Goal: Find specific page/section: Find specific page/section

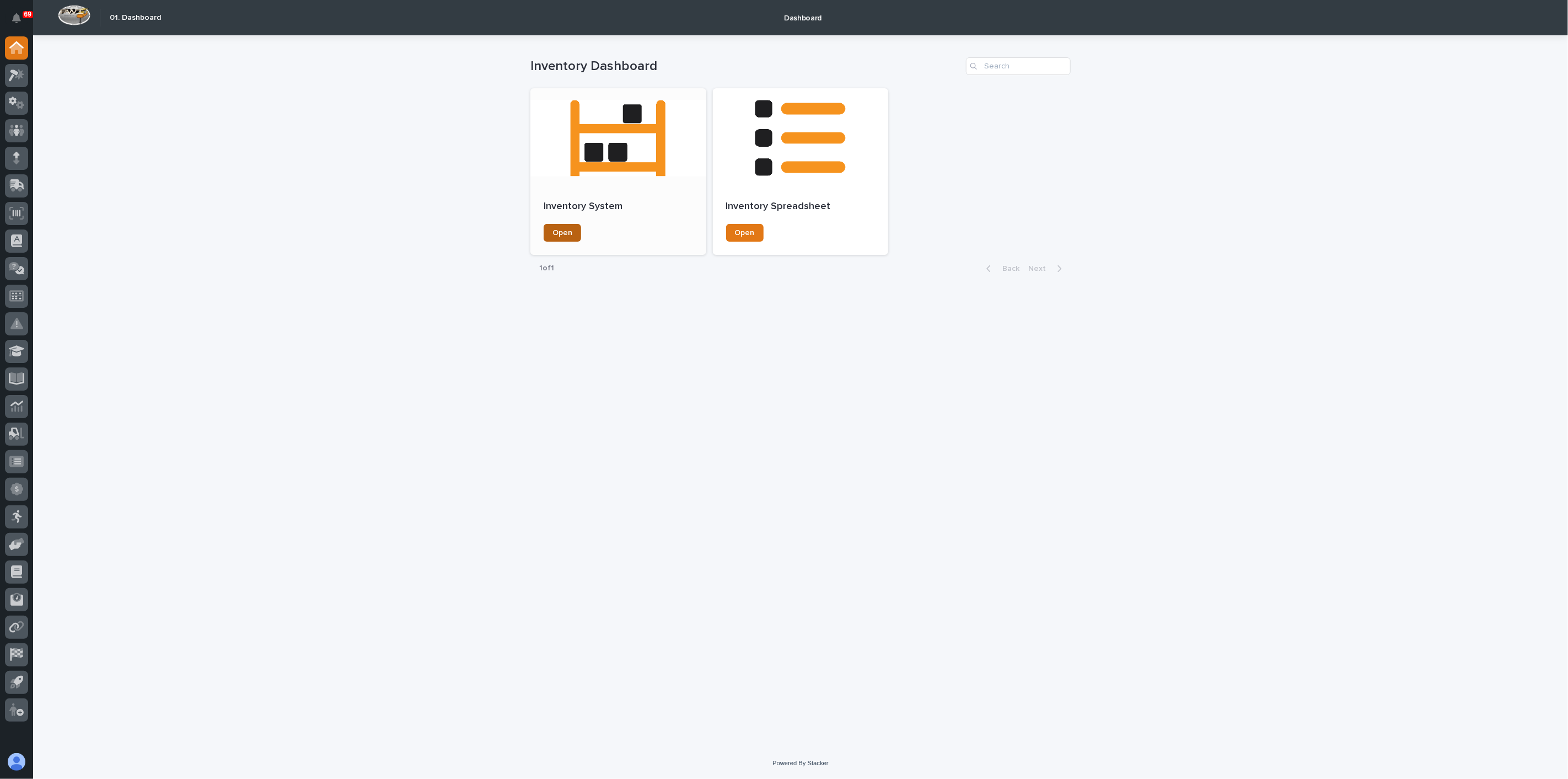
click at [562, 231] on span "Open" at bounding box center [562, 233] width 20 height 8
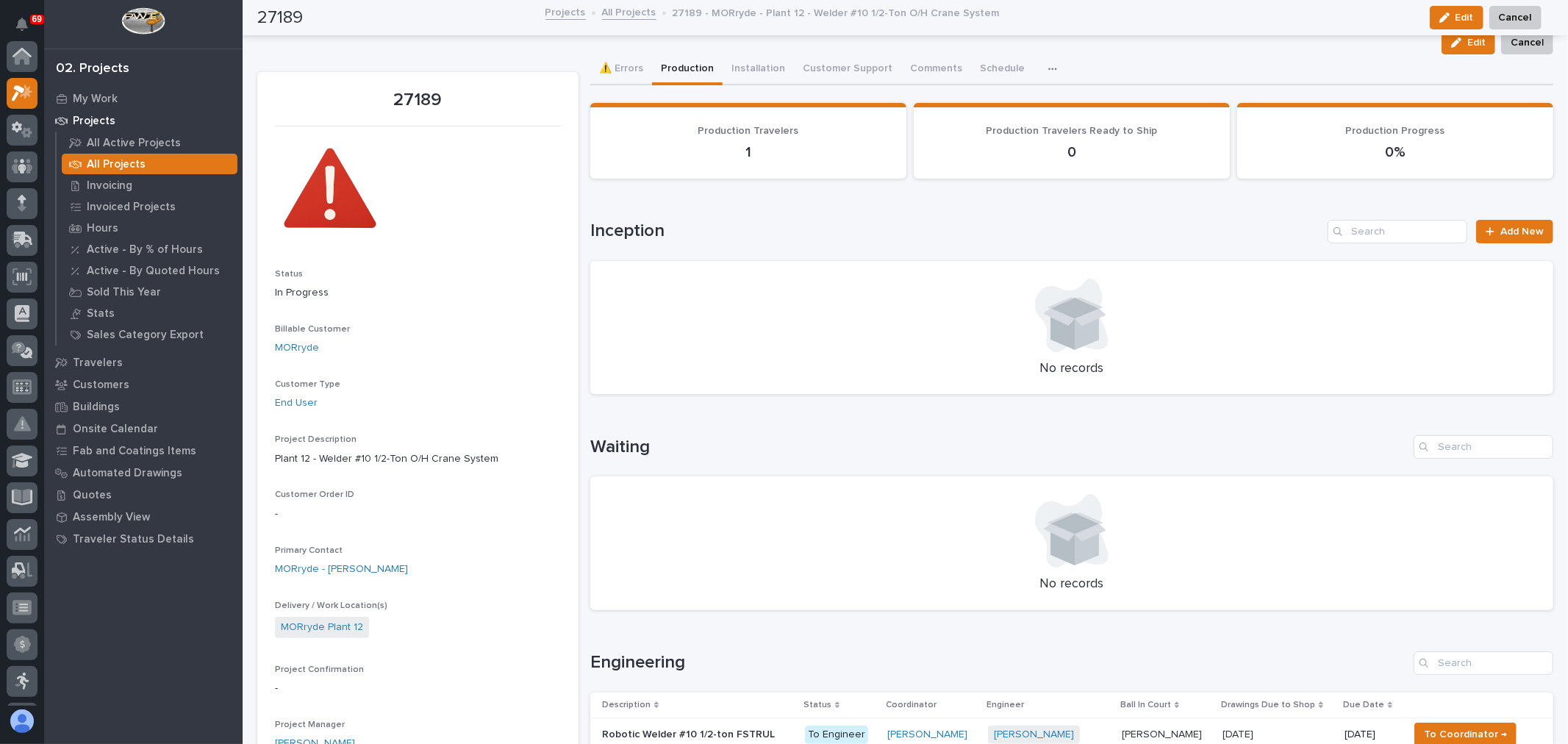
scroll to position [37, 0]
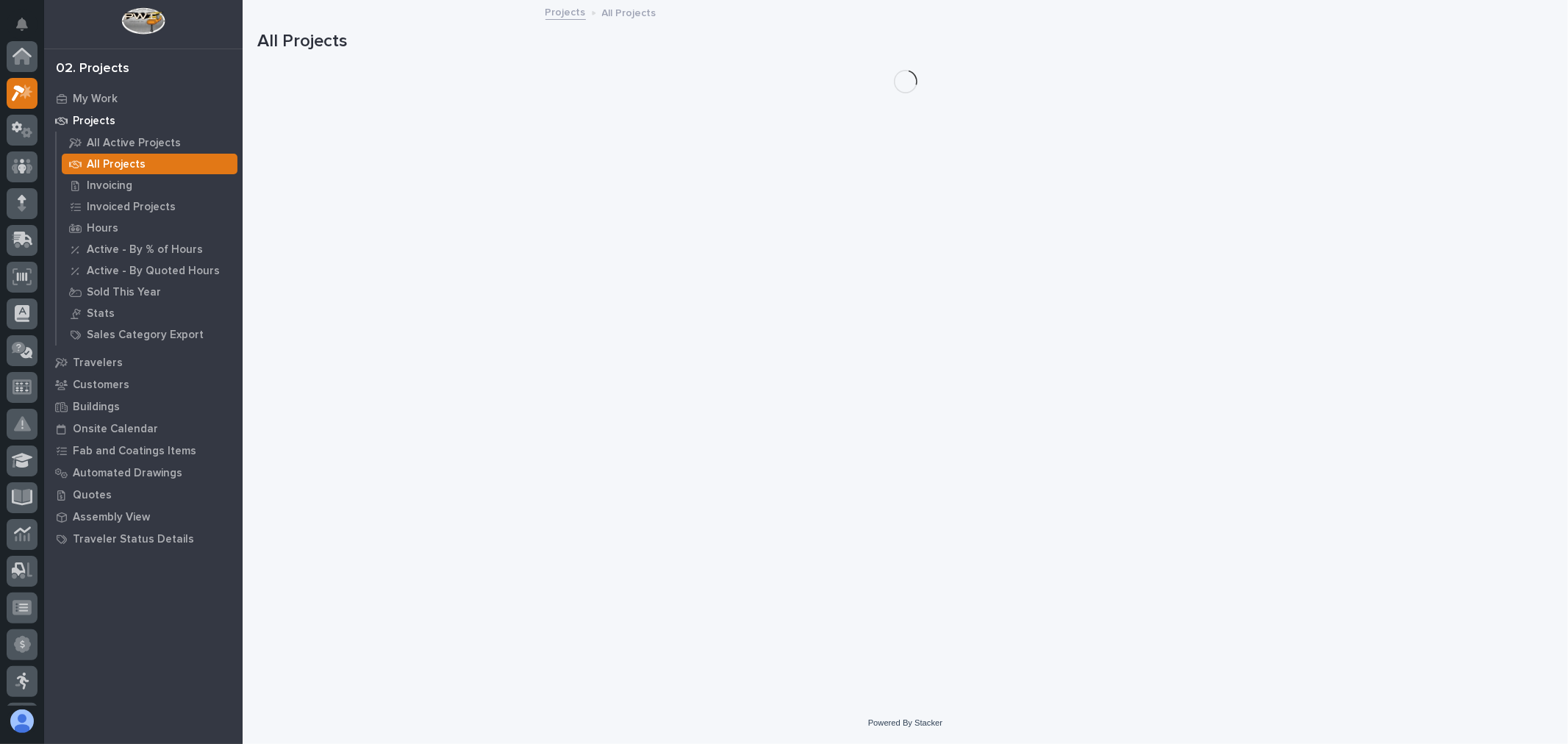
scroll to position [40, 0]
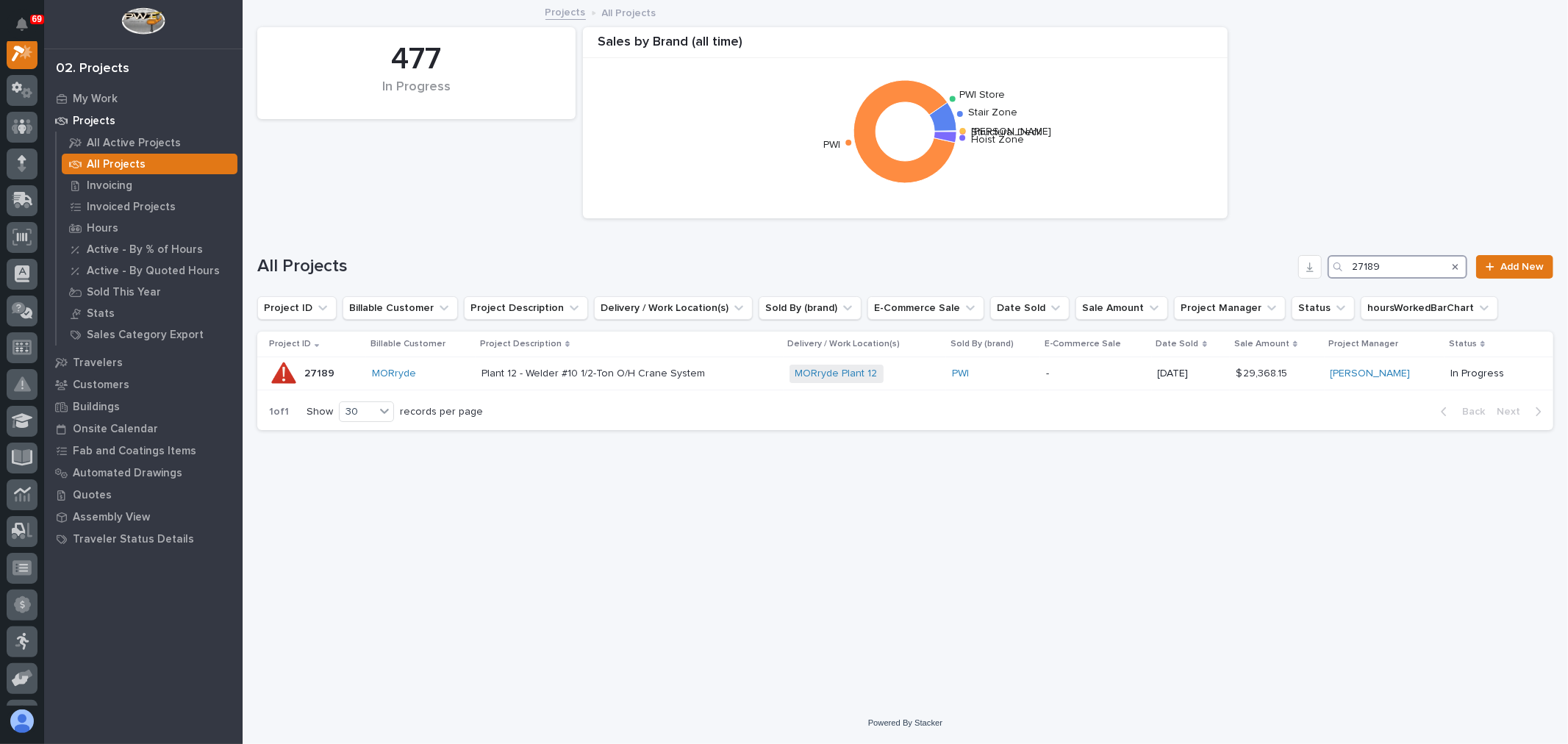
click at [1412, 268] on input "27189" at bounding box center [1398, 266] width 140 height 24
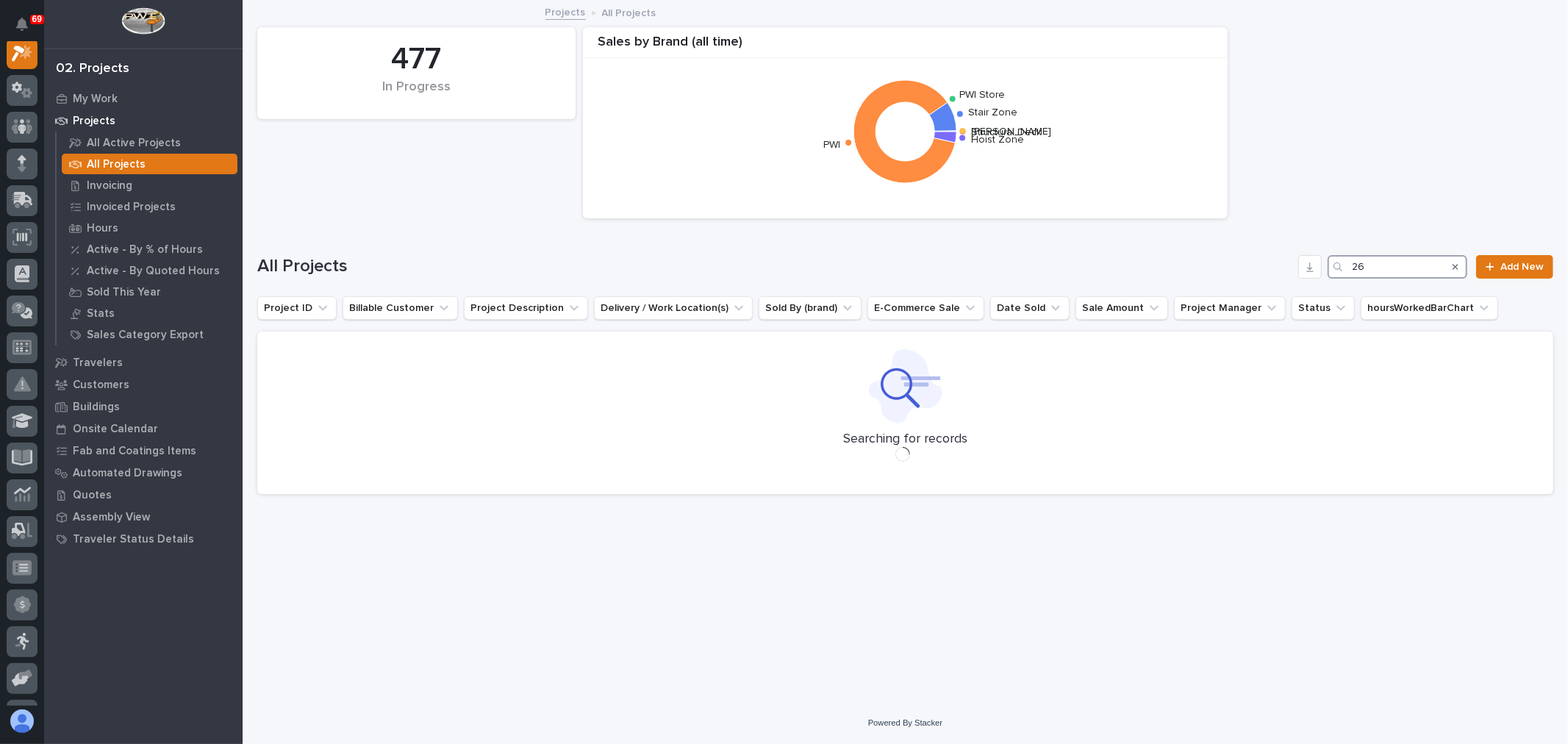
scroll to position [37, 0]
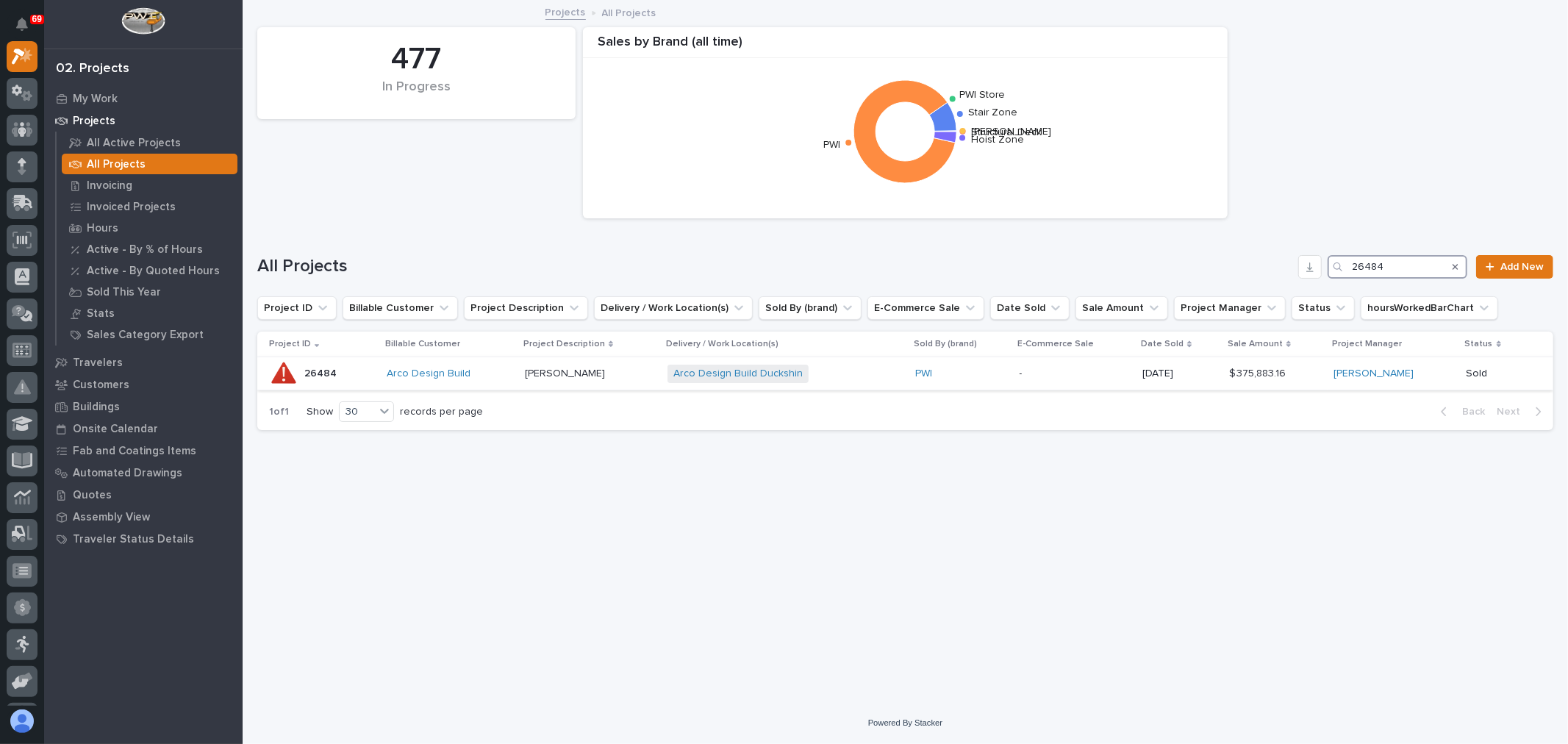
type input "26484"
click at [995, 377] on div "PWI" at bounding box center [962, 373] width 93 height 12
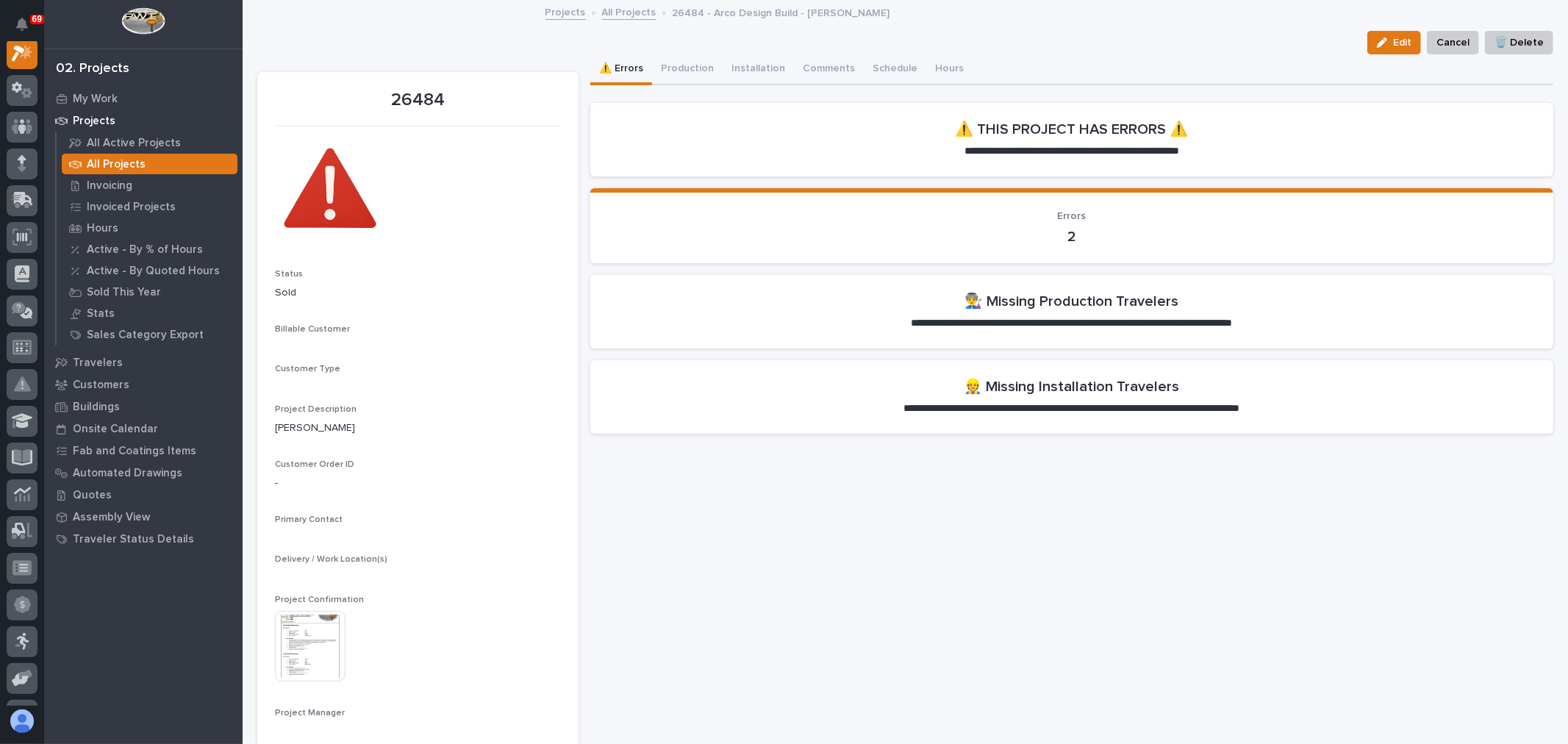
scroll to position [37, 0]
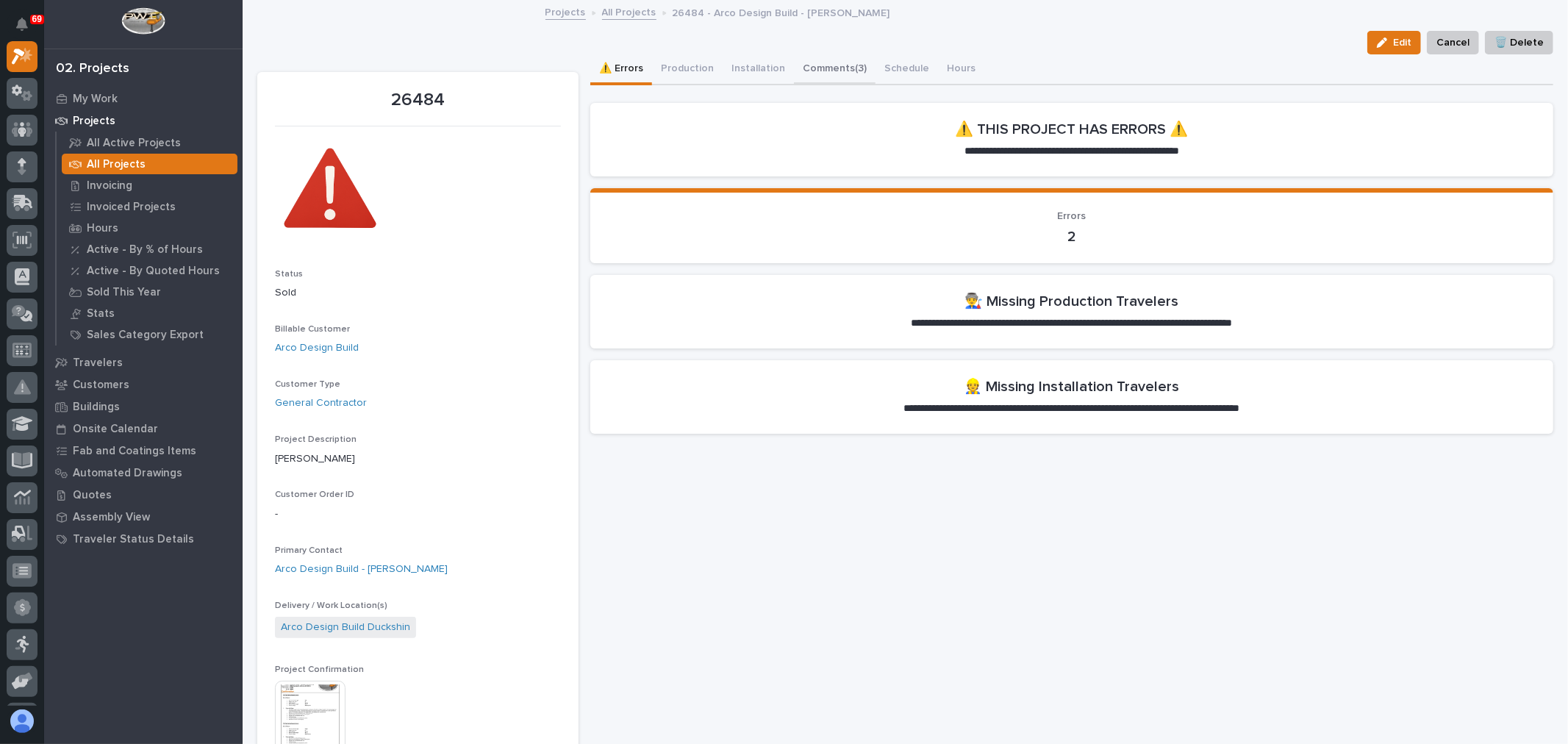
click at [824, 67] on button "Comments (3)" at bounding box center [834, 70] width 82 height 31
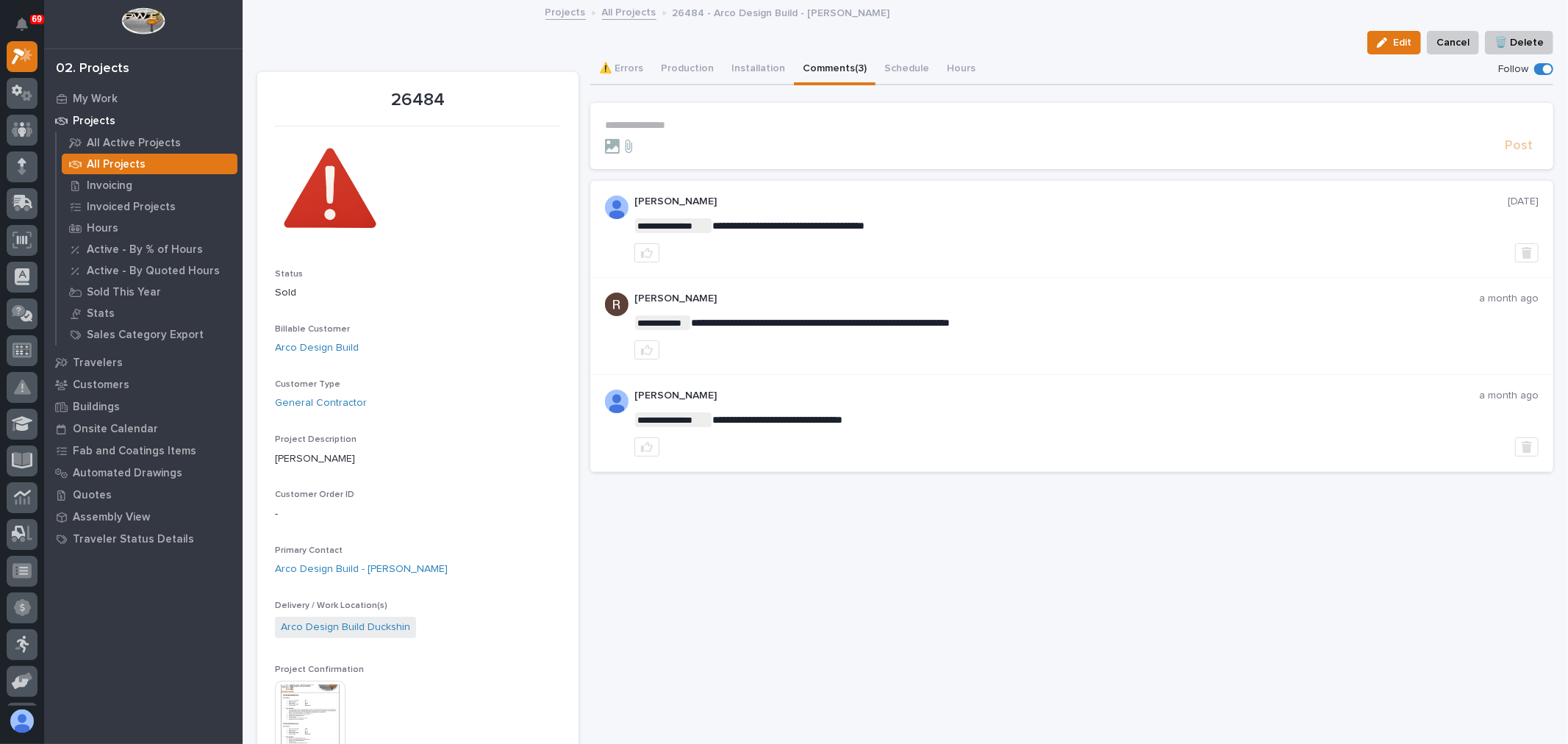
click at [670, 119] on p "**********" at bounding box center [1071, 125] width 933 height 12
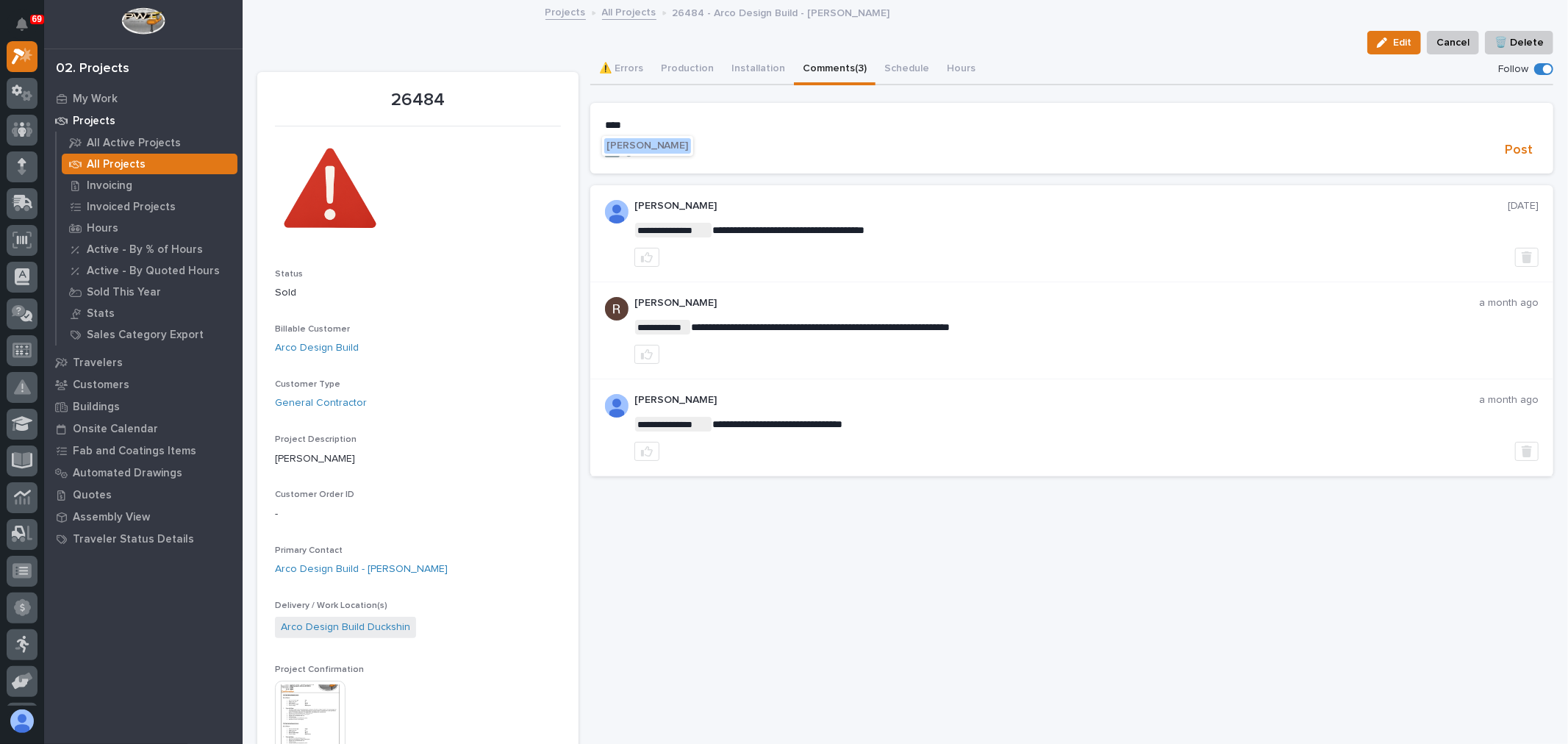
click at [635, 145] on span "Riley Youngman" at bounding box center [647, 145] width 82 height 11
click at [716, 128] on p "**********" at bounding box center [1071, 127] width 933 height 15
click at [700, 67] on button "Production" at bounding box center [687, 70] width 71 height 31
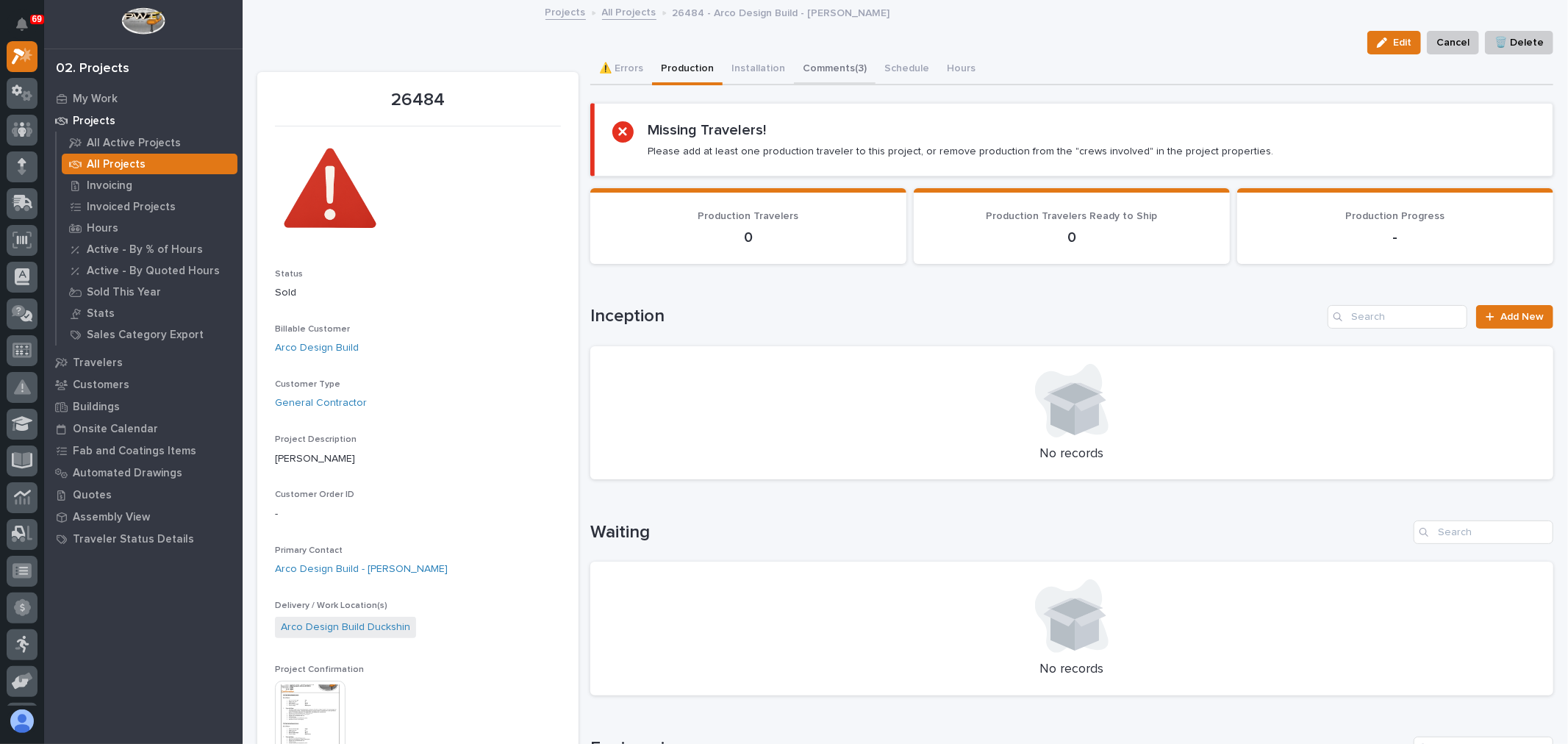
click at [839, 70] on button "Comments (3)" at bounding box center [834, 70] width 82 height 31
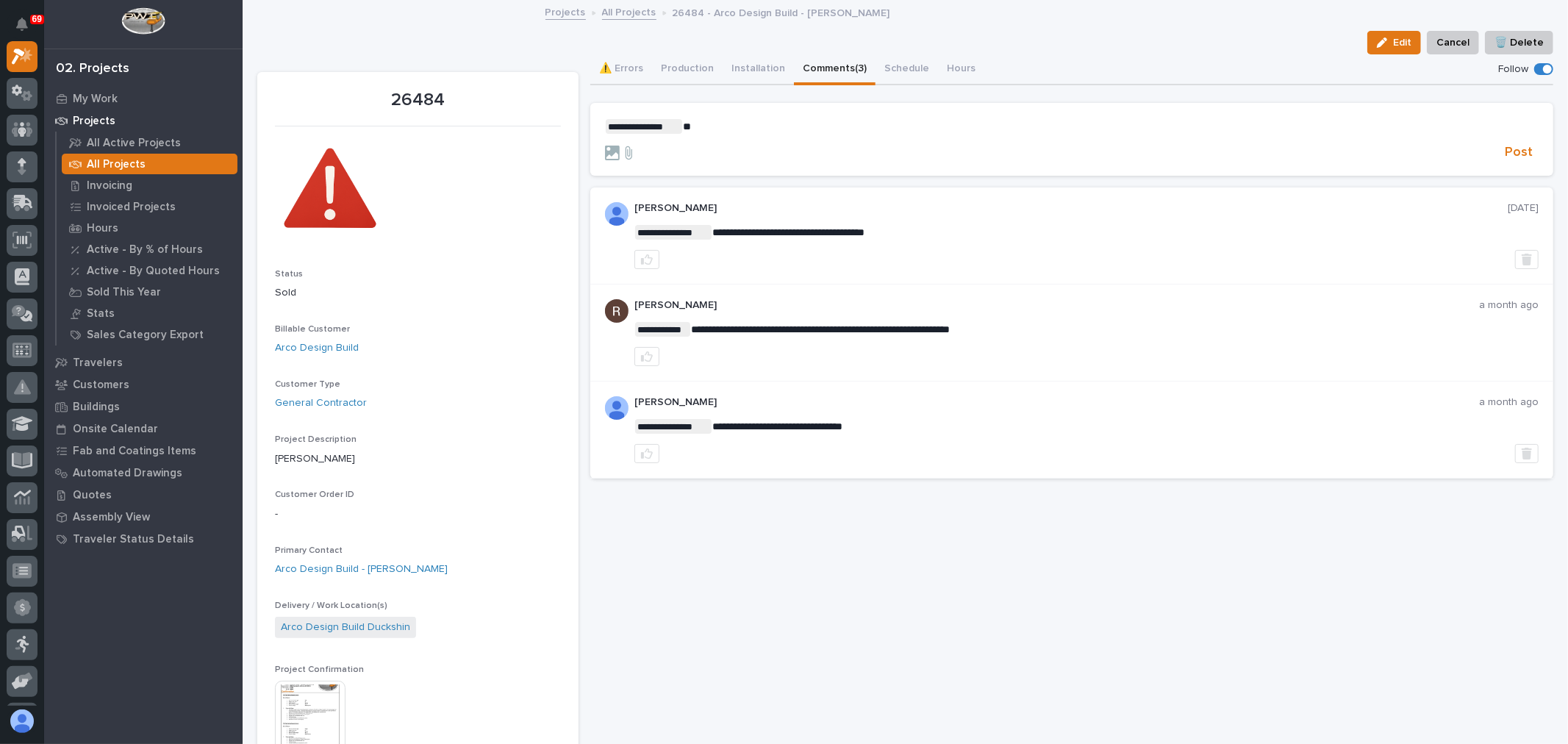
click at [688, 126] on p "**********" at bounding box center [1071, 127] width 933 height 15
click at [1513, 149] on span "Post" at bounding box center [1518, 153] width 28 height 17
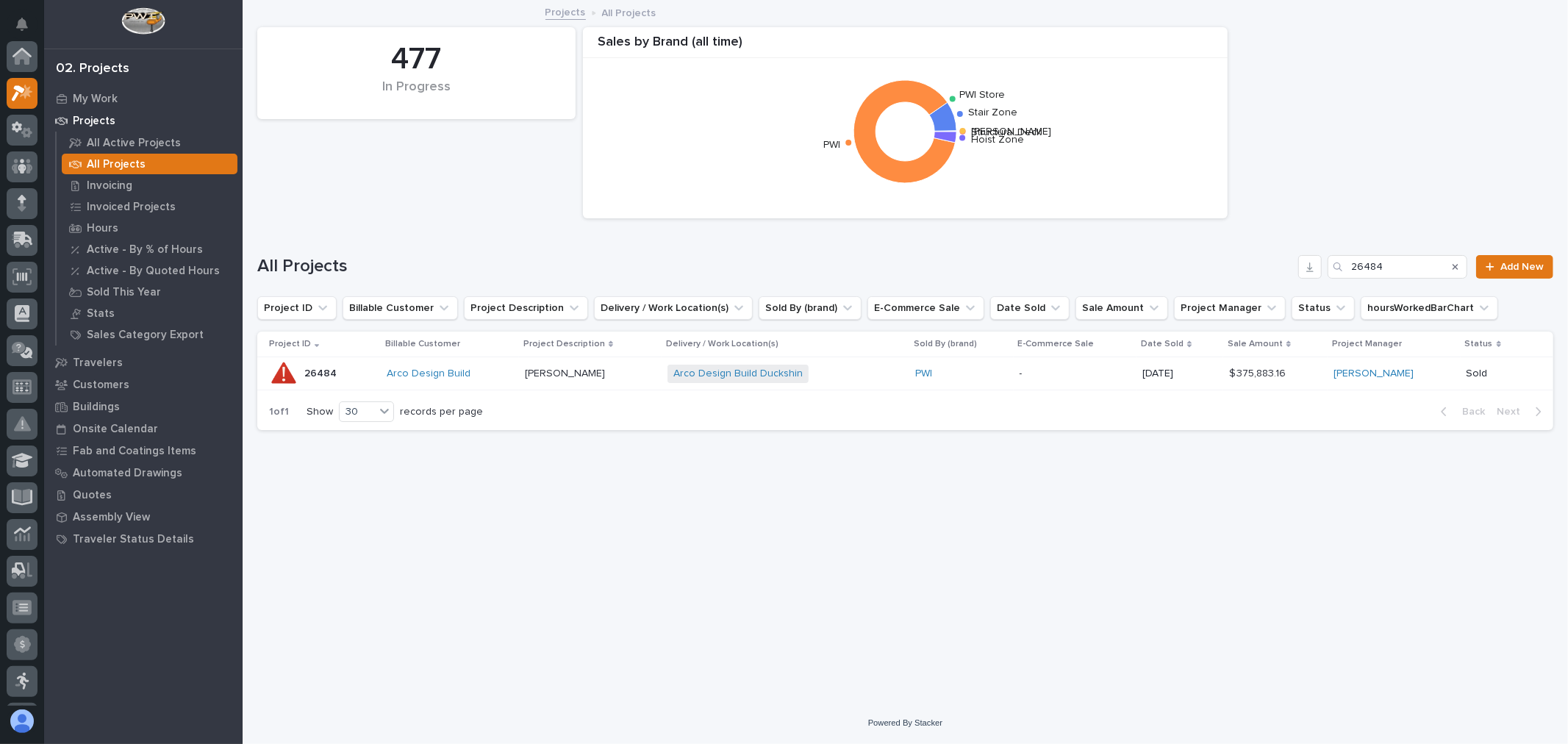
scroll to position [40, 0]
click at [1392, 269] on input "26484" at bounding box center [1398, 266] width 140 height 24
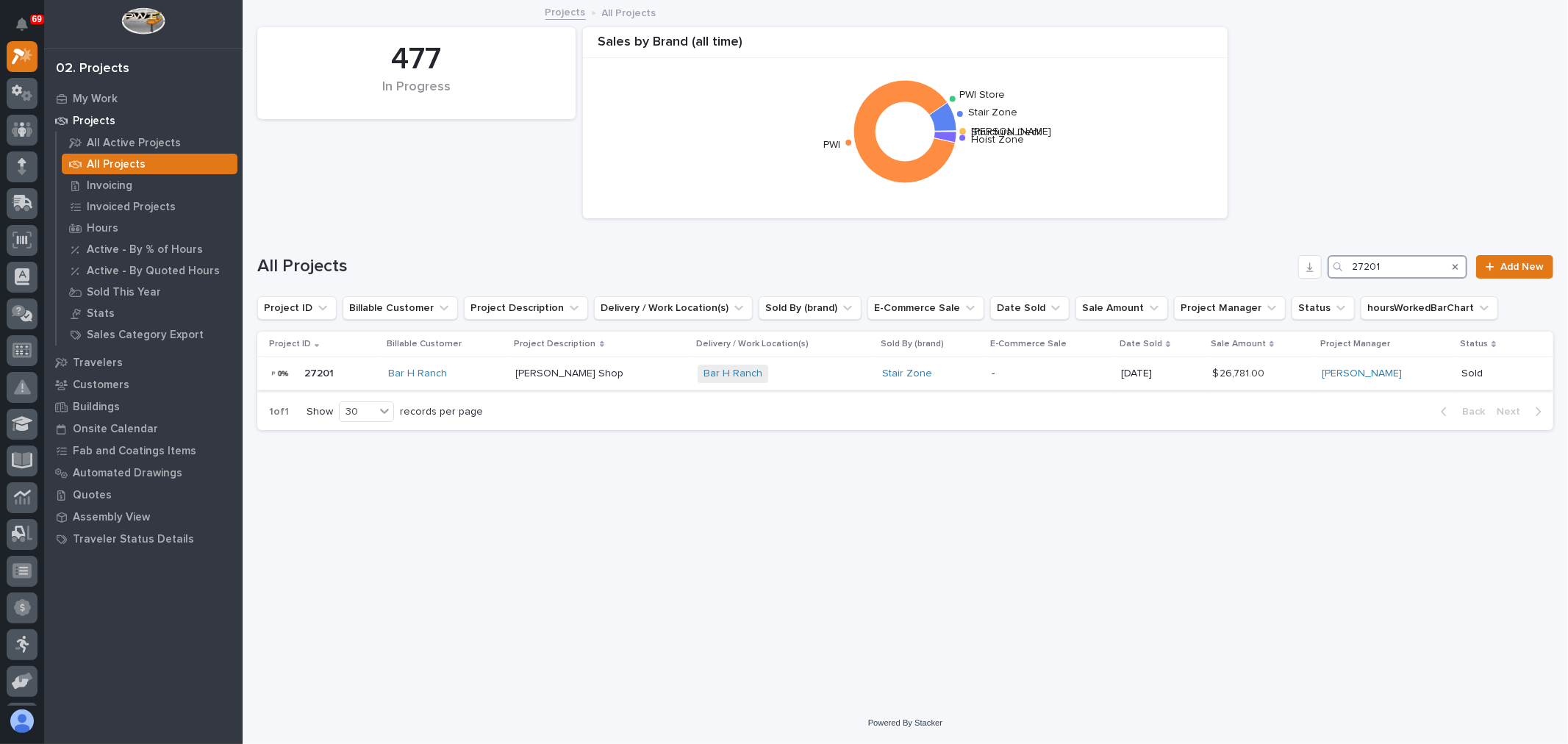
type input "27201"
click at [792, 373] on div "Bar H Ranch + 0" at bounding box center [784, 373] width 173 height 19
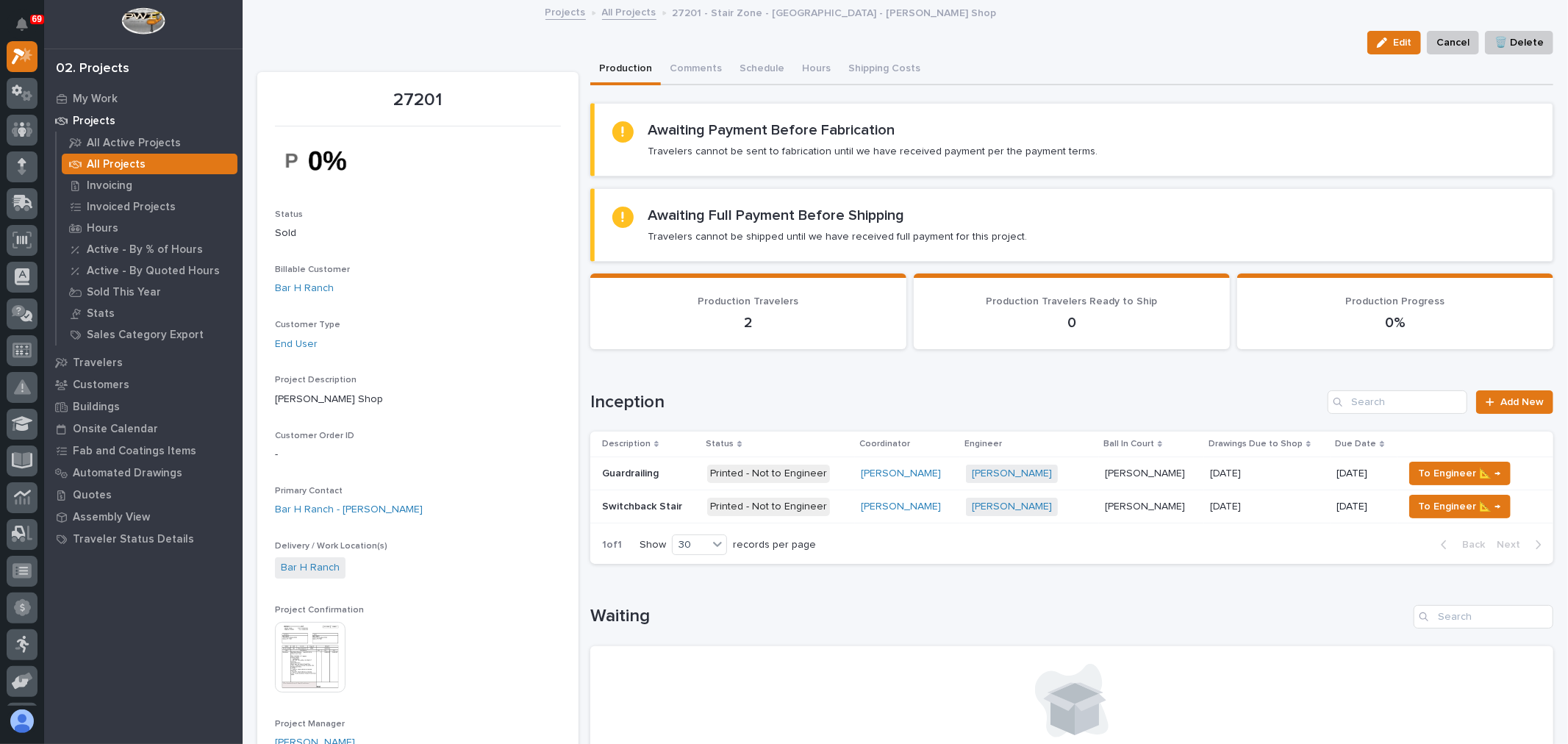
scroll to position [82, 0]
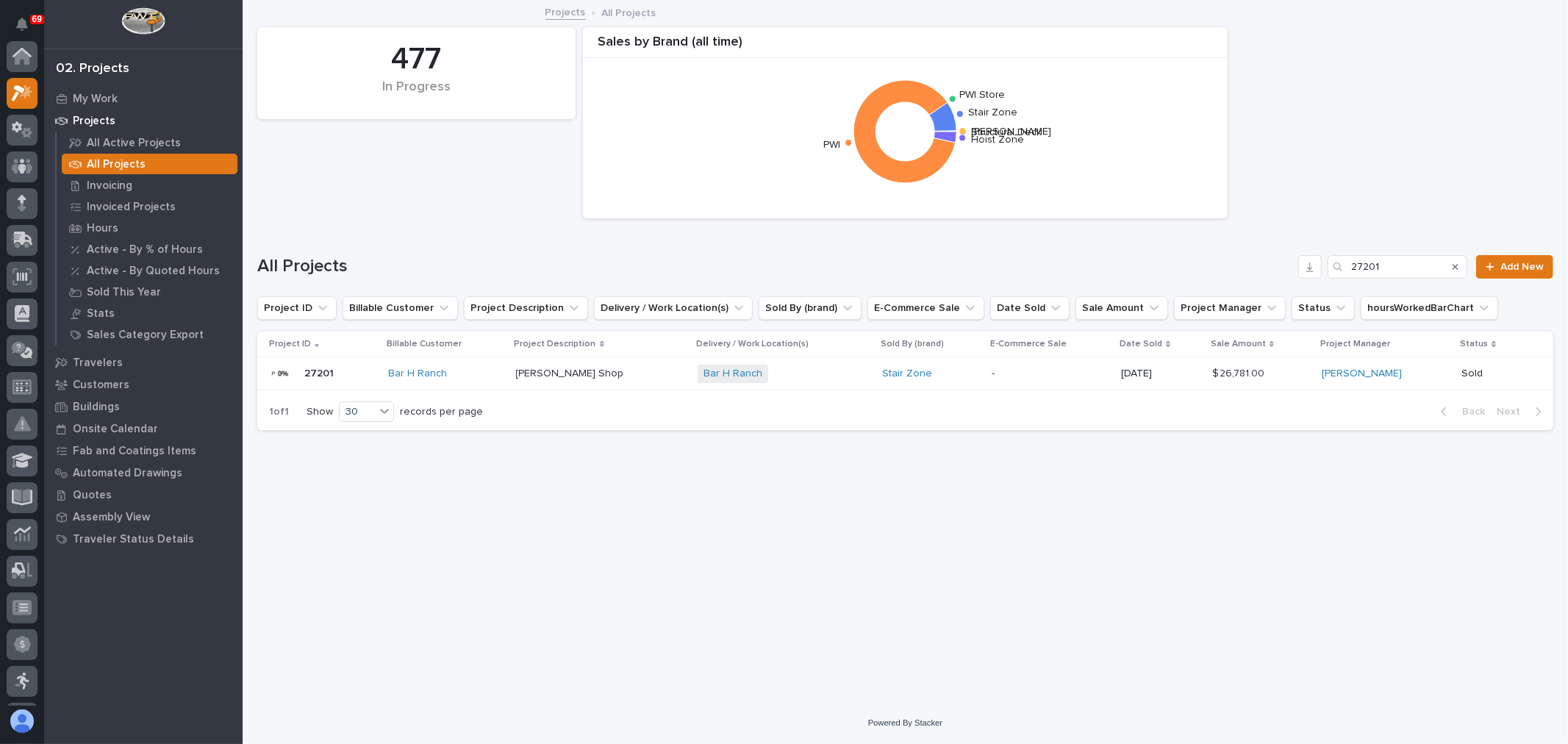
scroll to position [40, 0]
click at [1385, 258] on input "27201" at bounding box center [1398, 266] width 140 height 24
type input "27203"
click at [670, 376] on p at bounding box center [606, 372] width 153 height 12
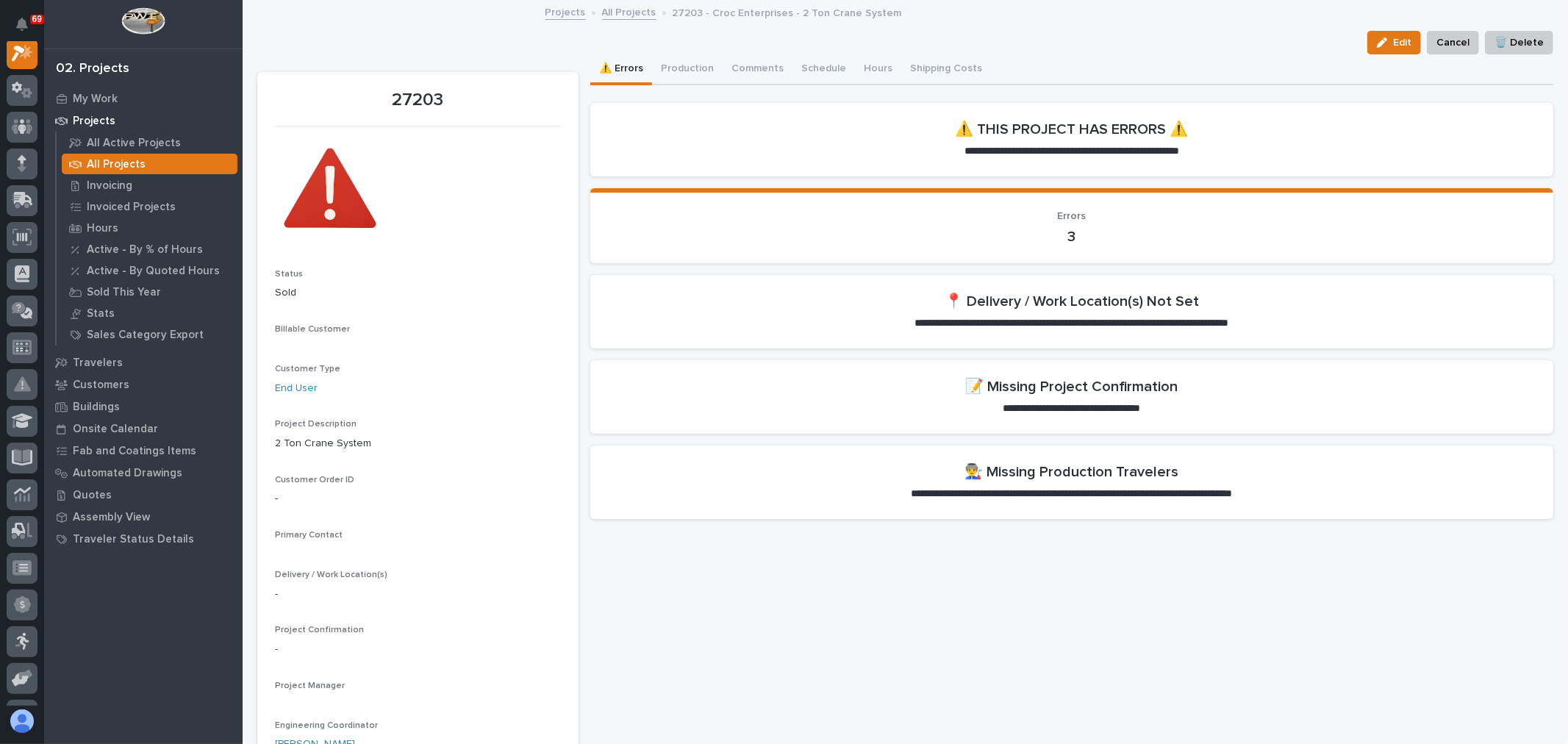
scroll to position [37, 0]
click at [696, 64] on button "Production" at bounding box center [687, 70] width 71 height 31
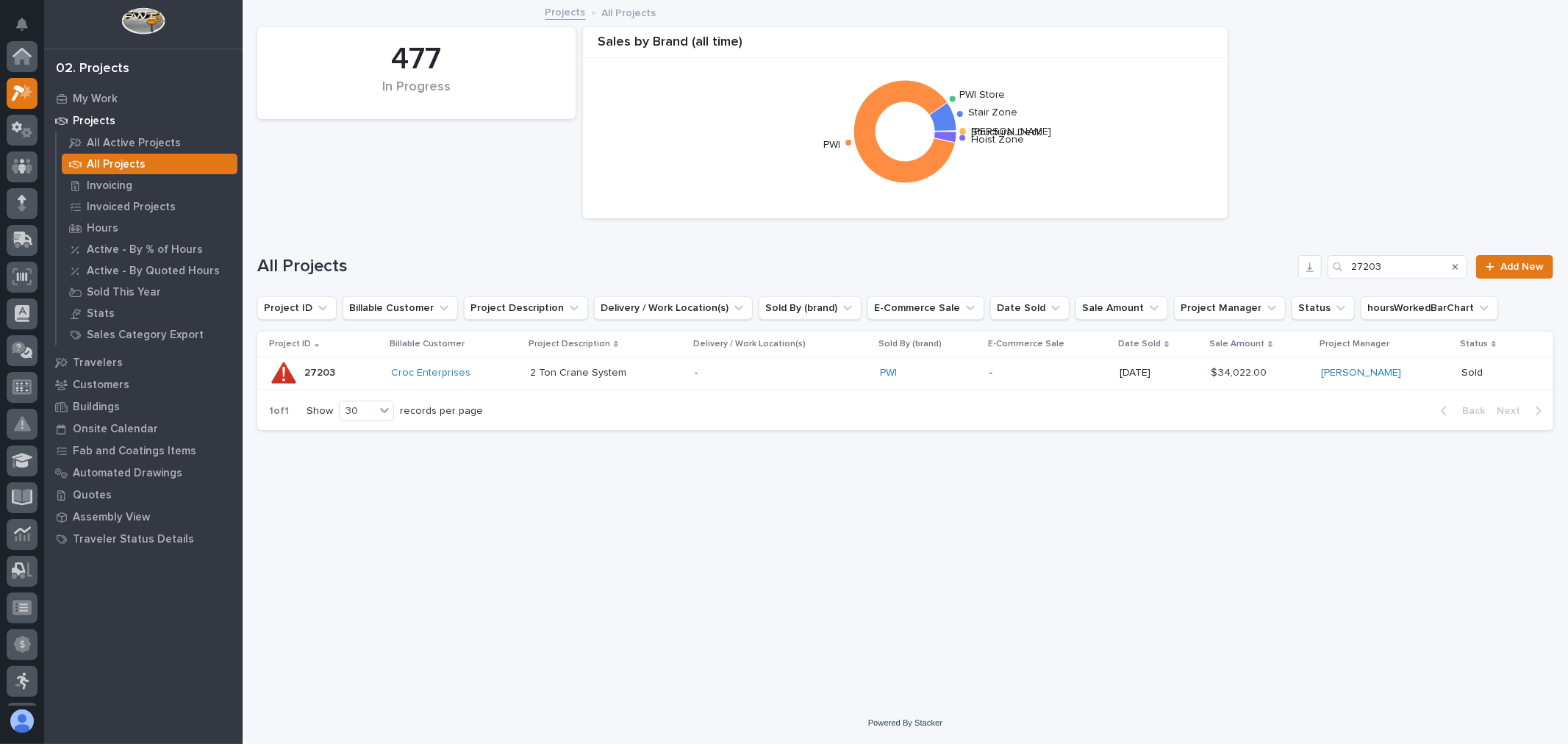
scroll to position [40, 0]
click at [1398, 261] on input "27203" at bounding box center [1398, 266] width 140 height 24
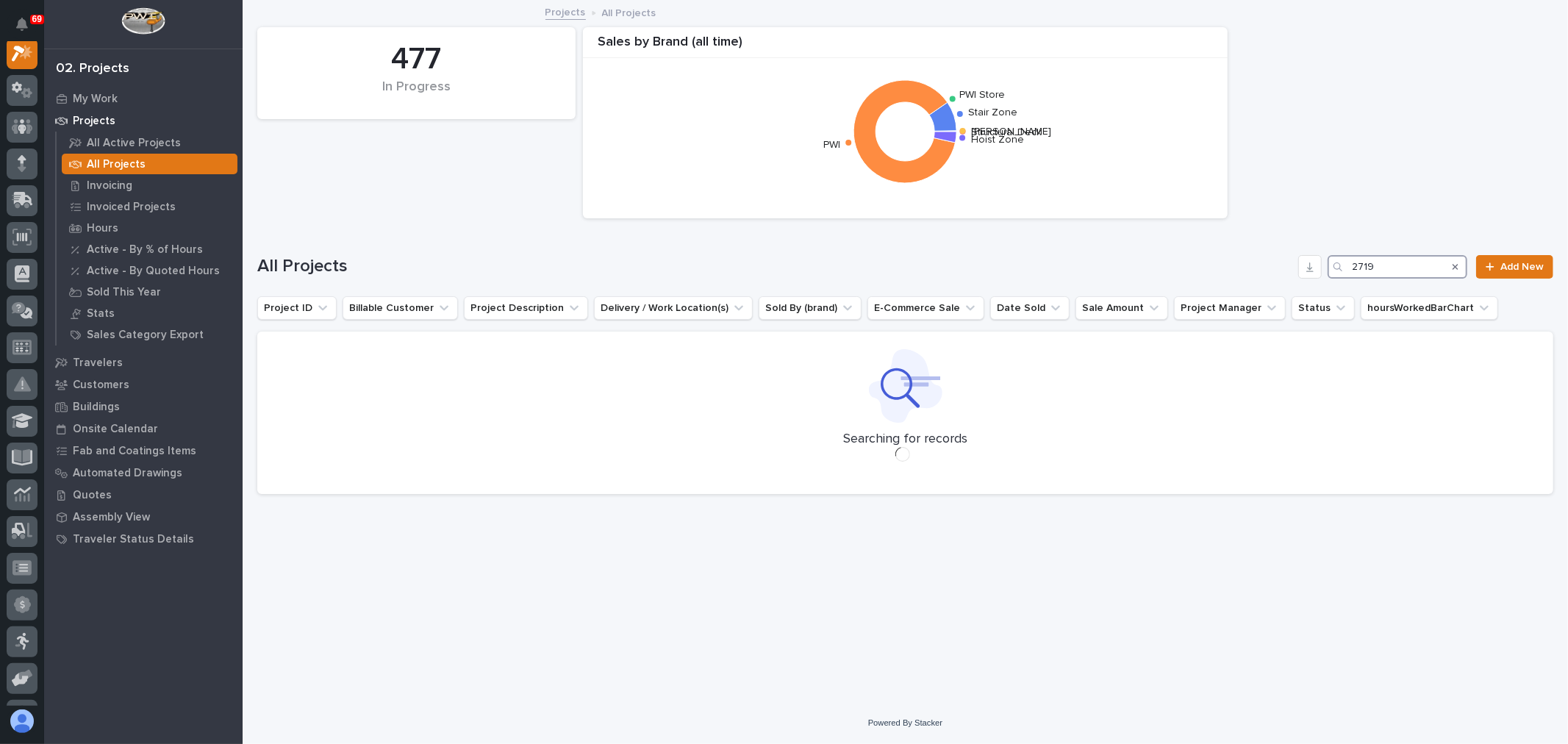
scroll to position [37, 0]
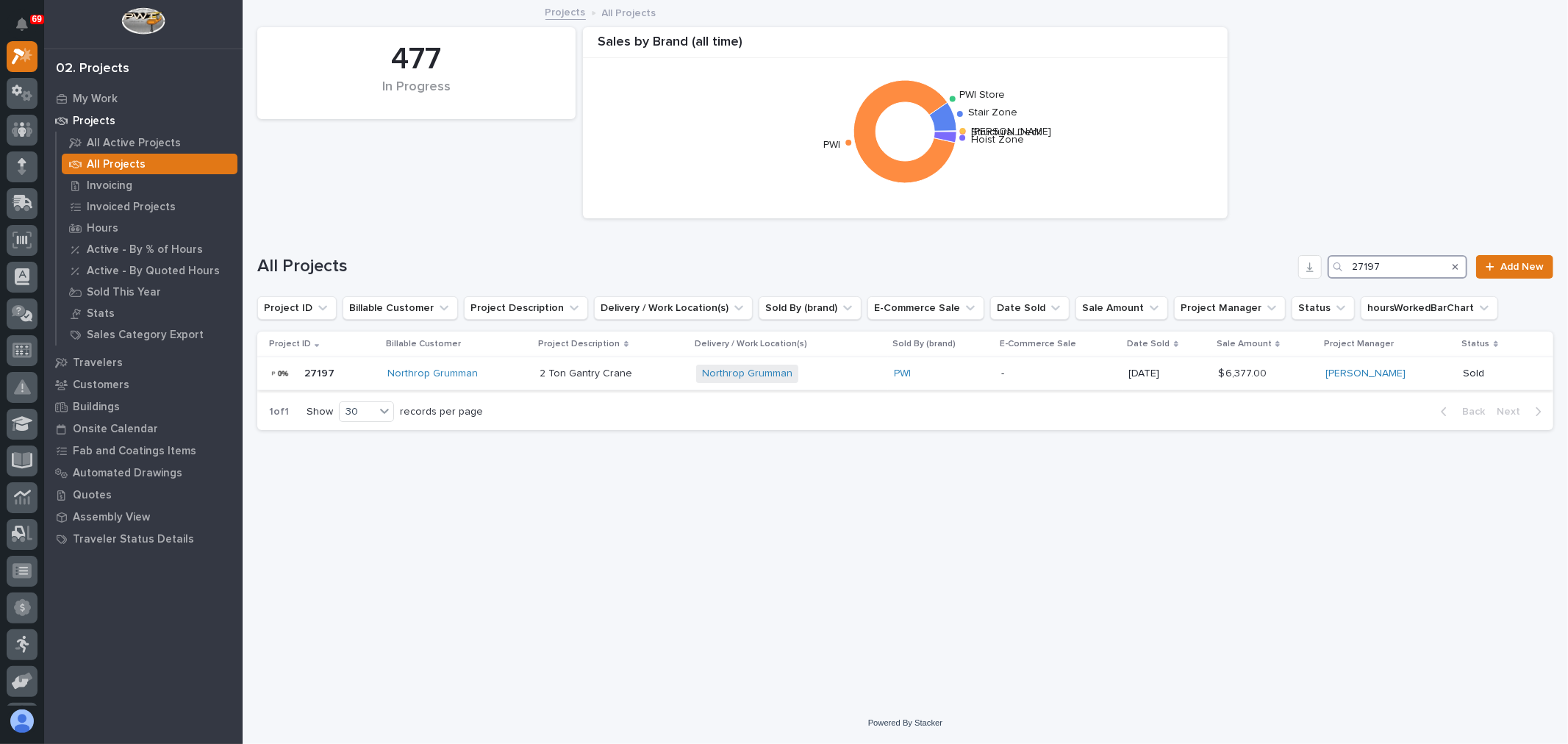
type input "27197"
click at [1030, 371] on p "-" at bounding box center [1059, 373] width 115 height 12
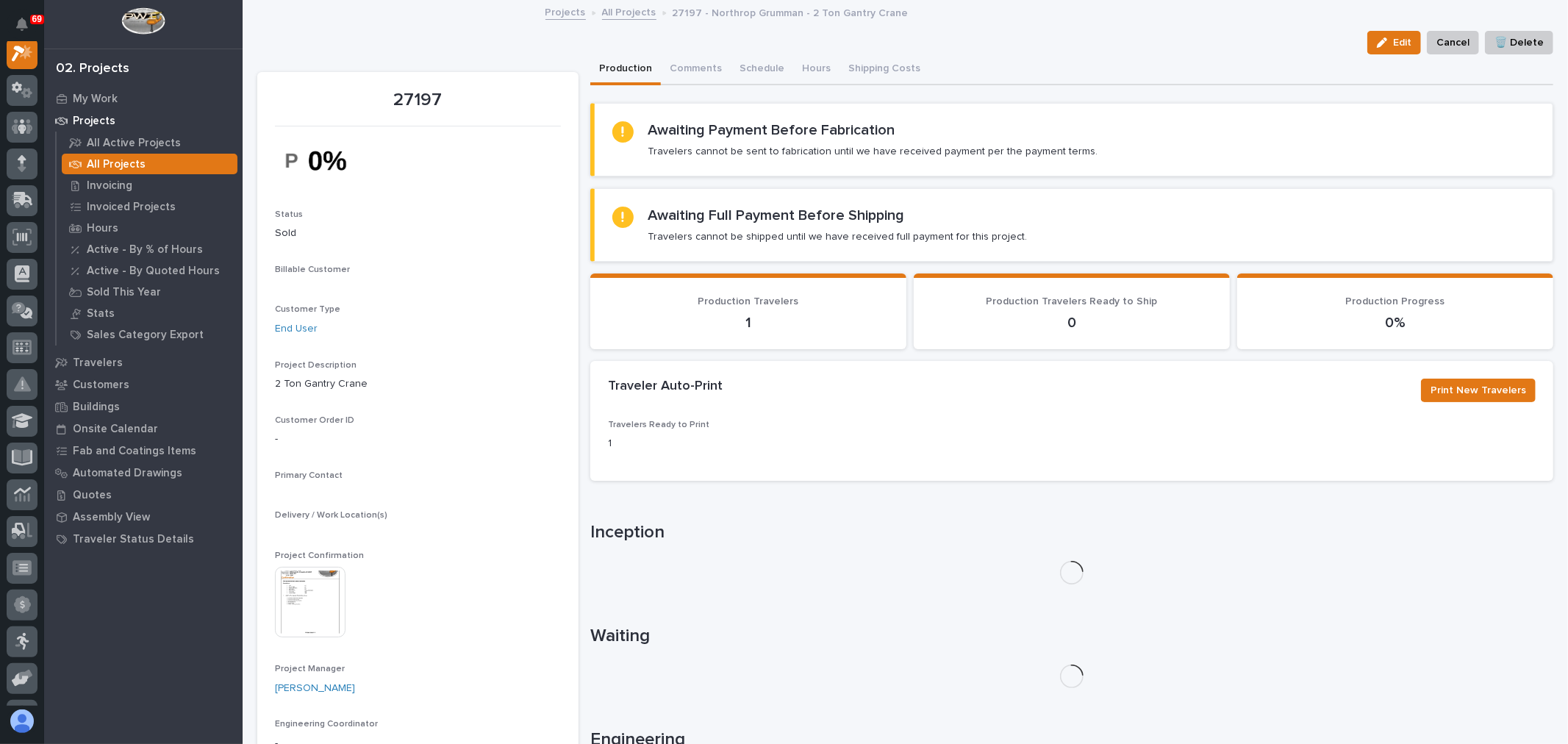
scroll to position [37, 0]
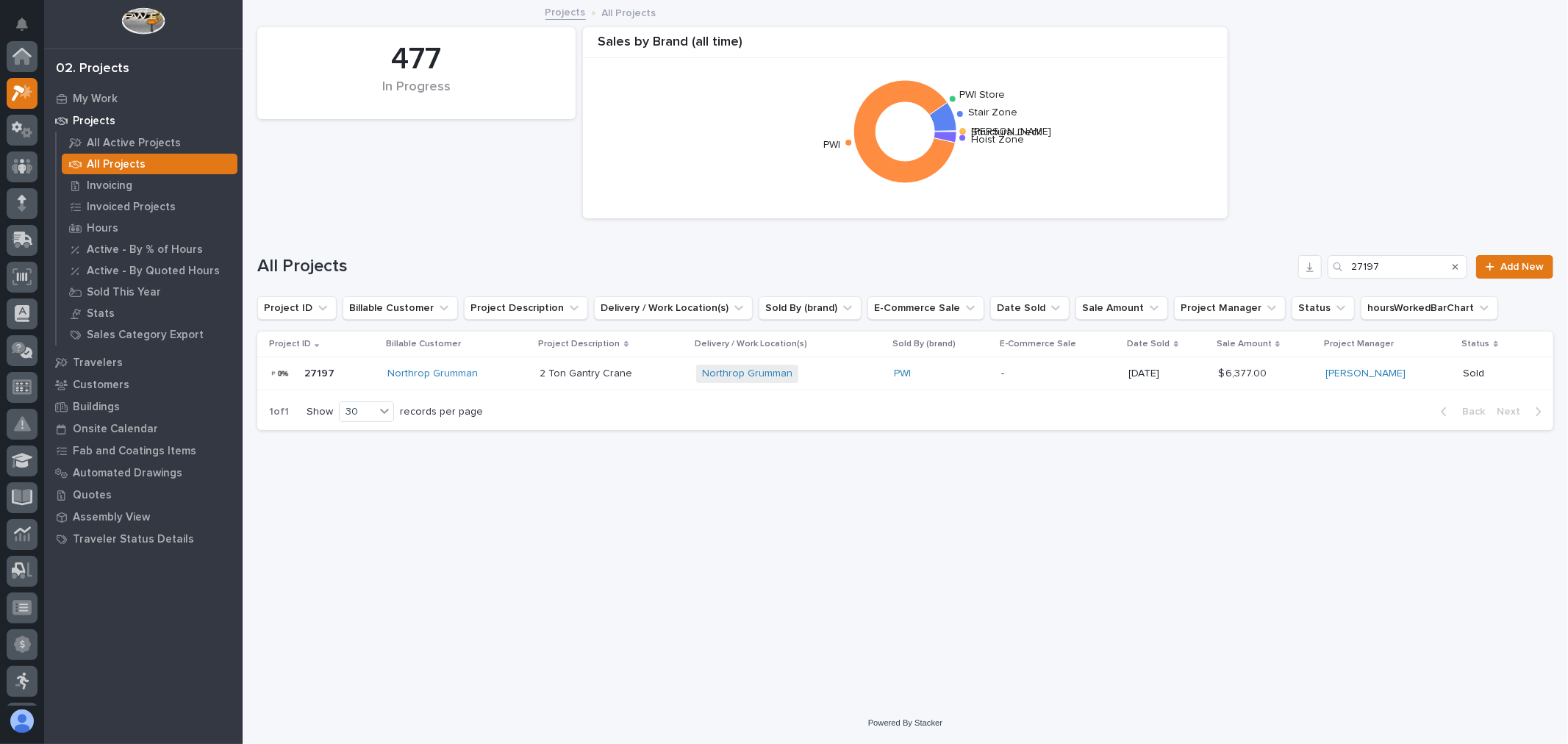
scroll to position [40, 0]
click at [1399, 261] on input "27197" at bounding box center [1398, 266] width 140 height 24
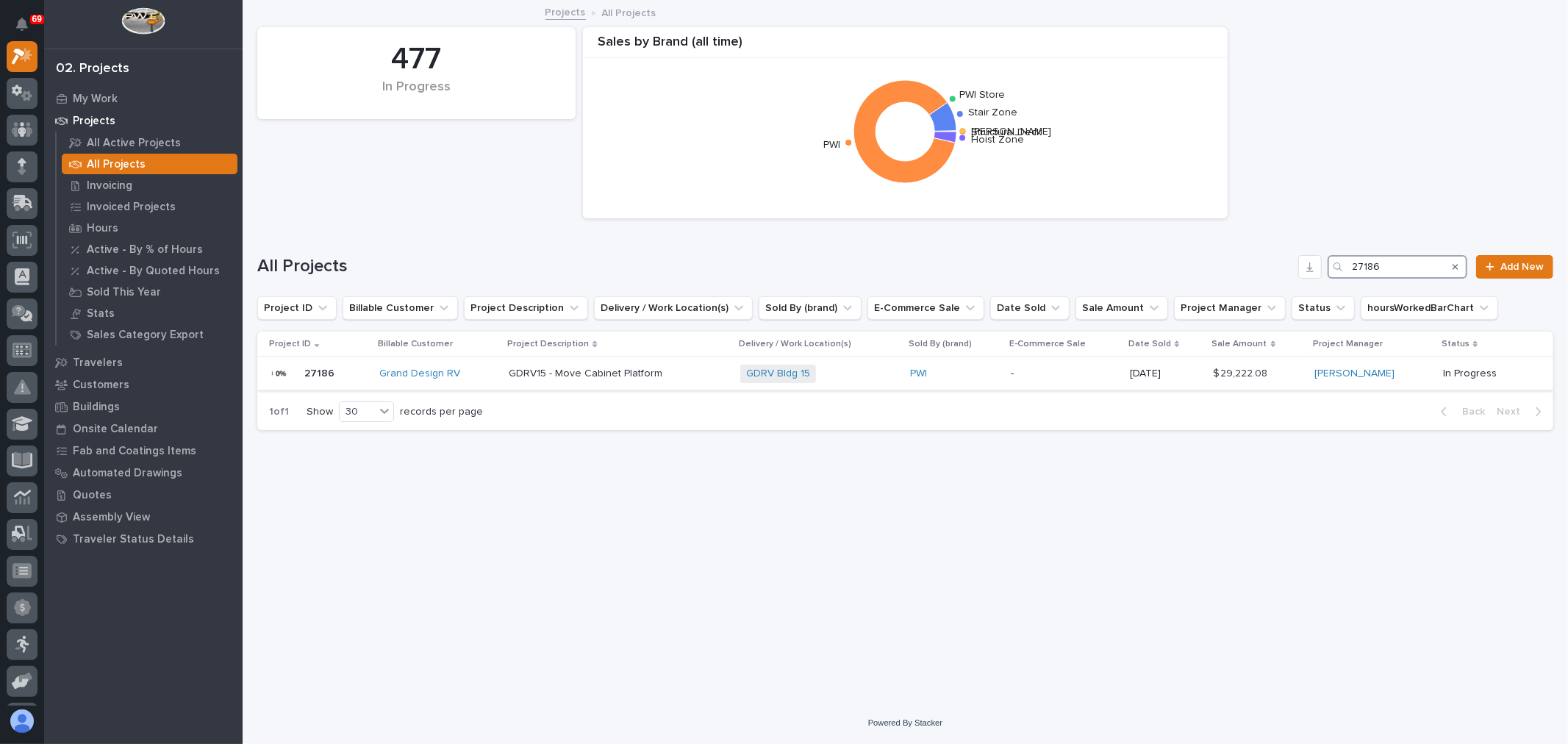
type input "27186"
click at [976, 375] on div "PWI" at bounding box center [954, 373] width 89 height 12
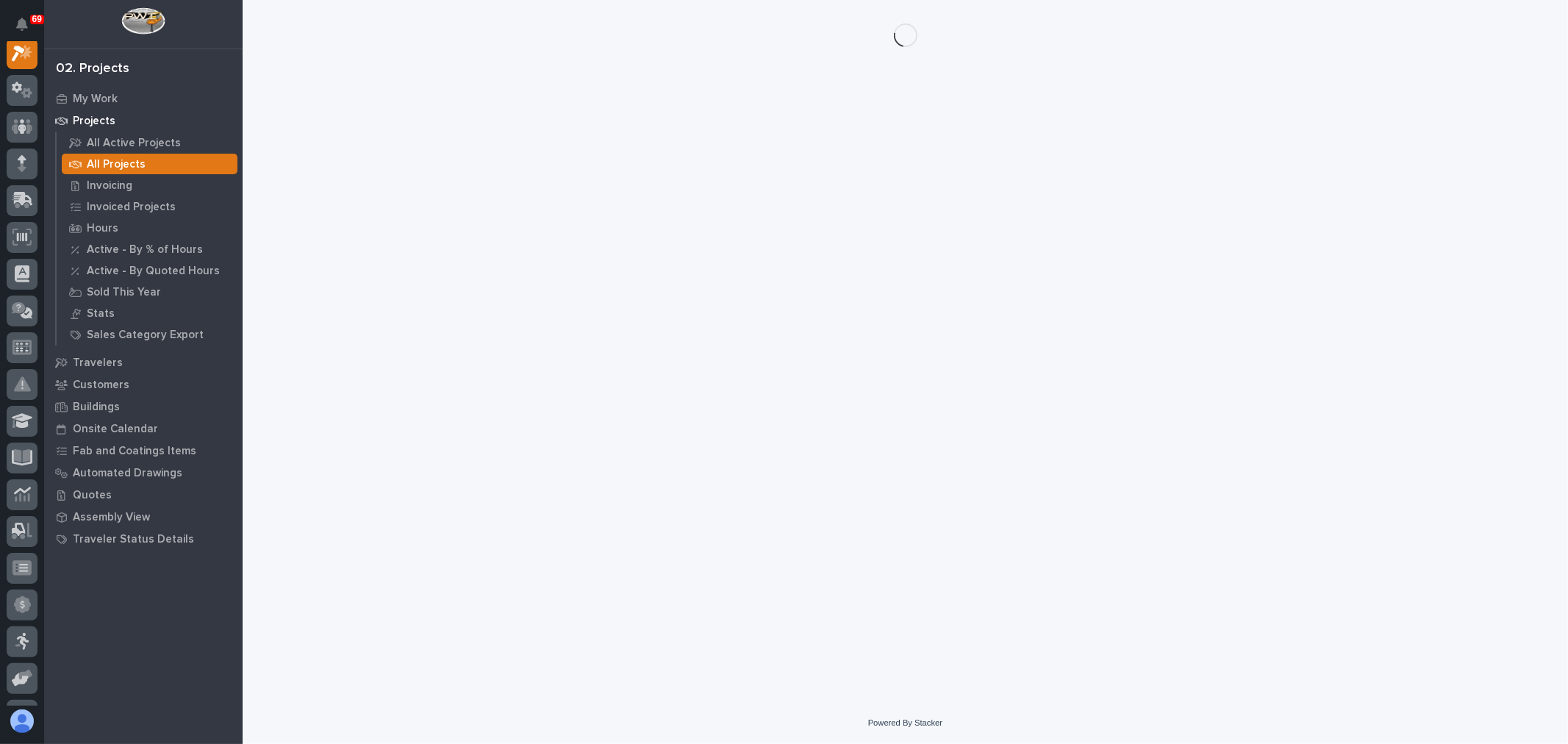
scroll to position [37, 0]
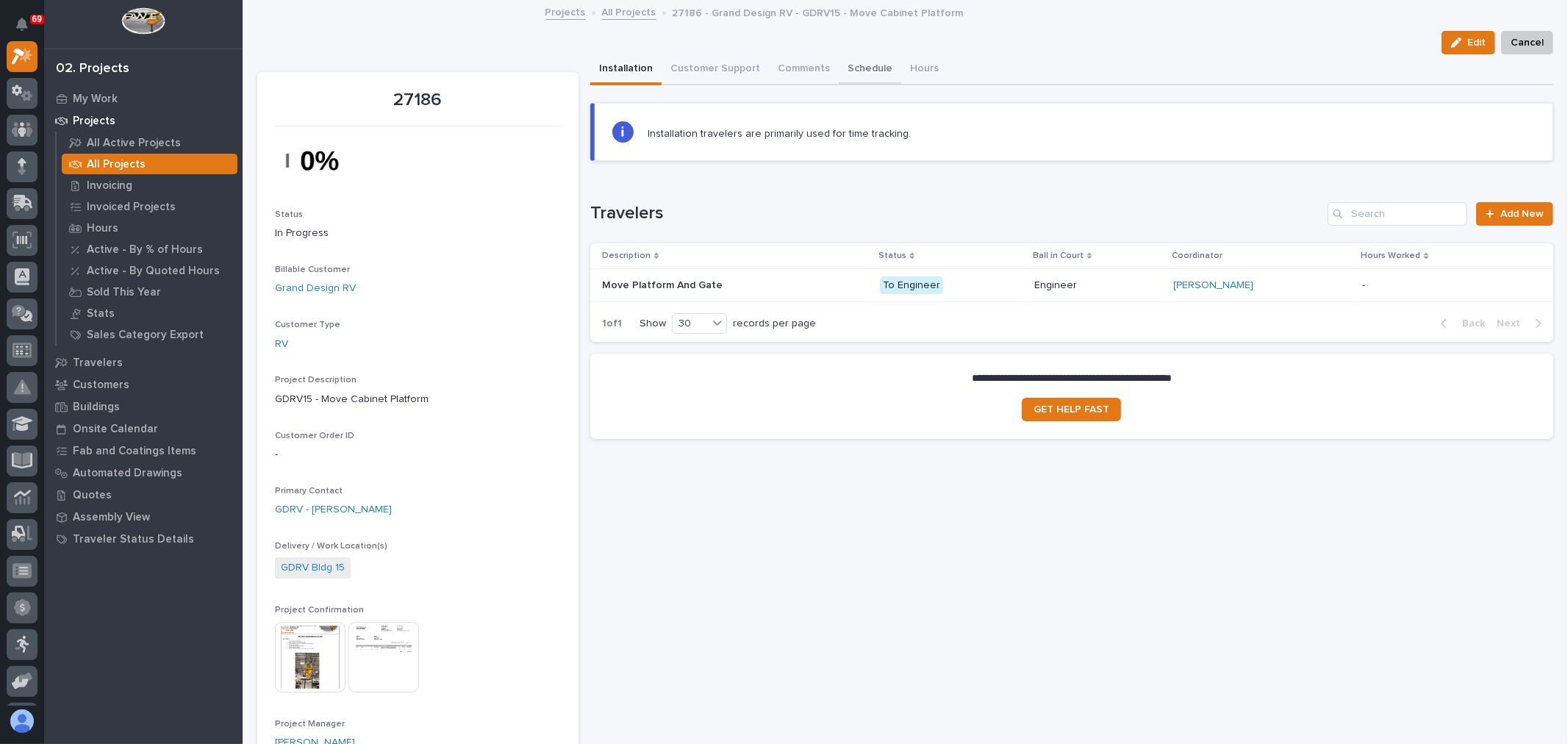
click at [862, 69] on button "Schedule" at bounding box center [869, 70] width 62 height 31
click at [634, 71] on button "Installation" at bounding box center [626, 70] width 71 height 31
click at [1085, 290] on div "Engineer" at bounding box center [1098, 286] width 128 height 24
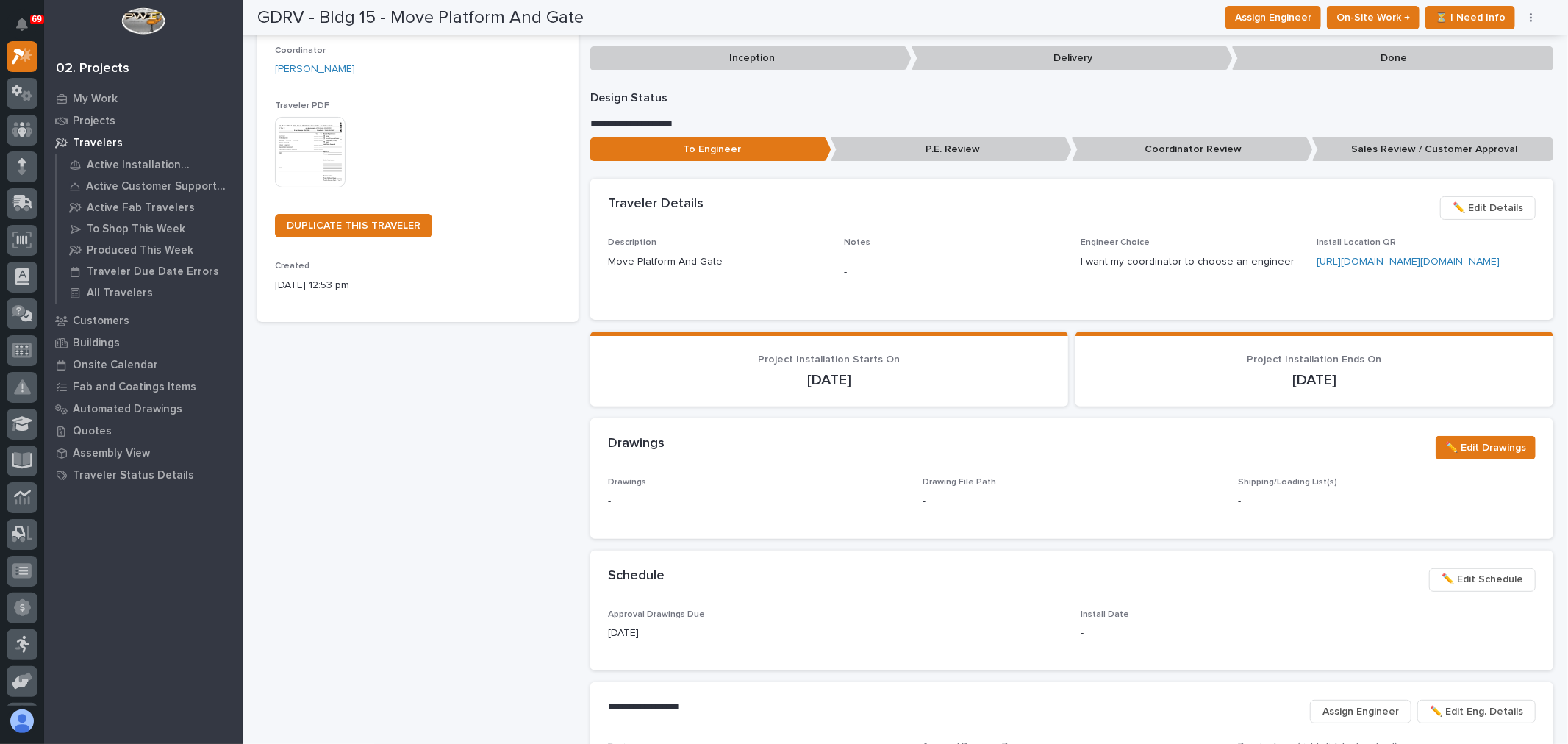
scroll to position [245, 0]
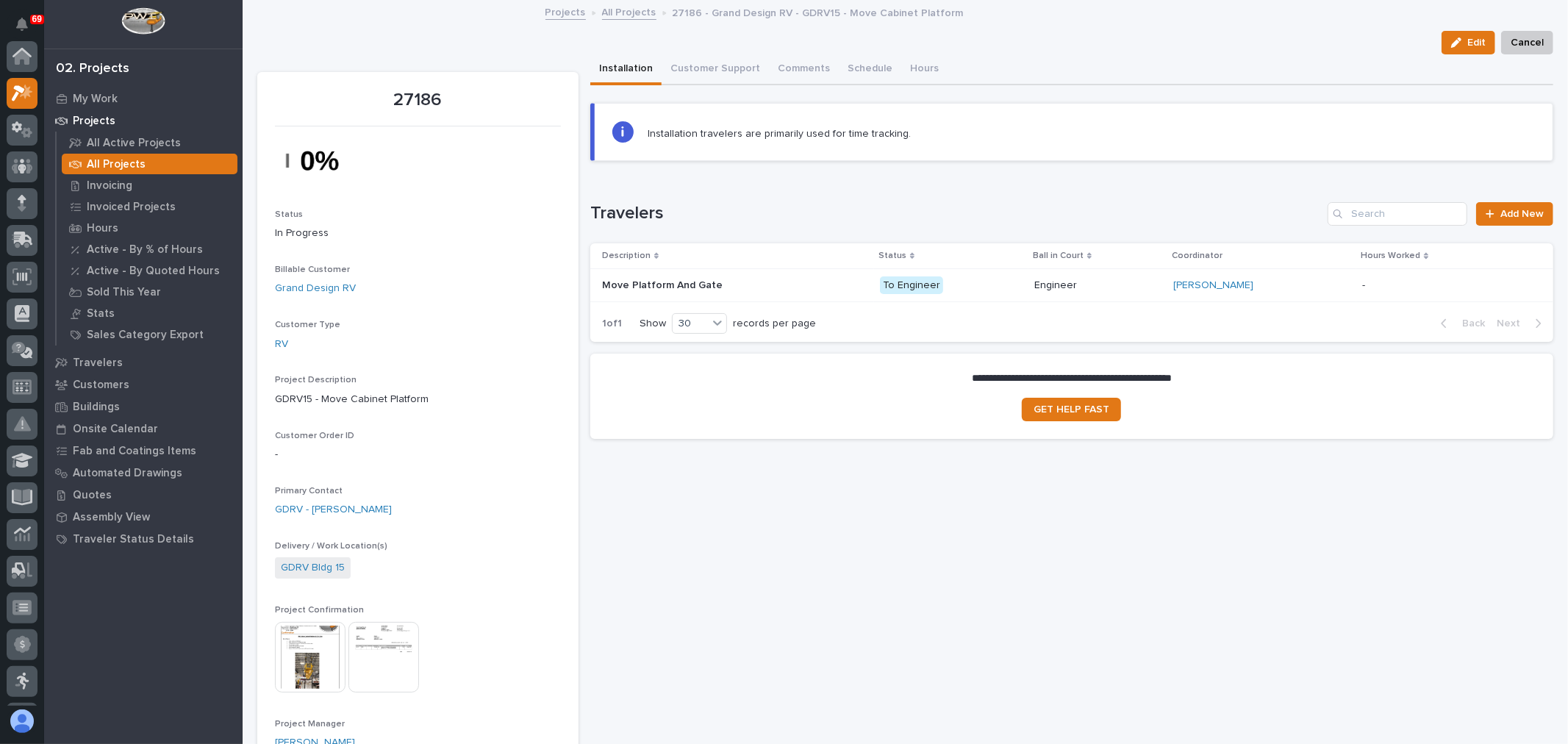
scroll to position [40, 0]
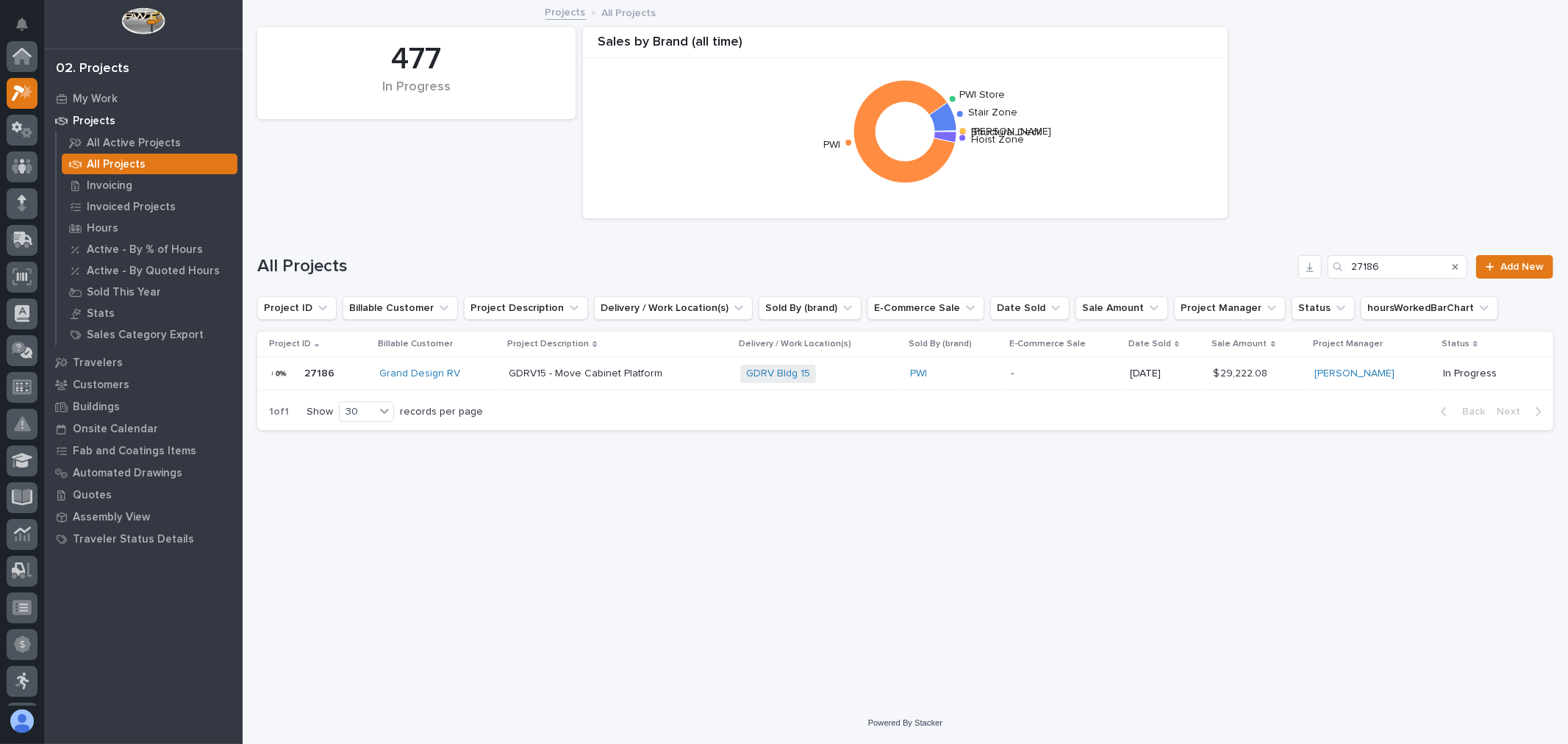
scroll to position [40, 0]
click at [1423, 266] on input "27186" at bounding box center [1398, 266] width 140 height 24
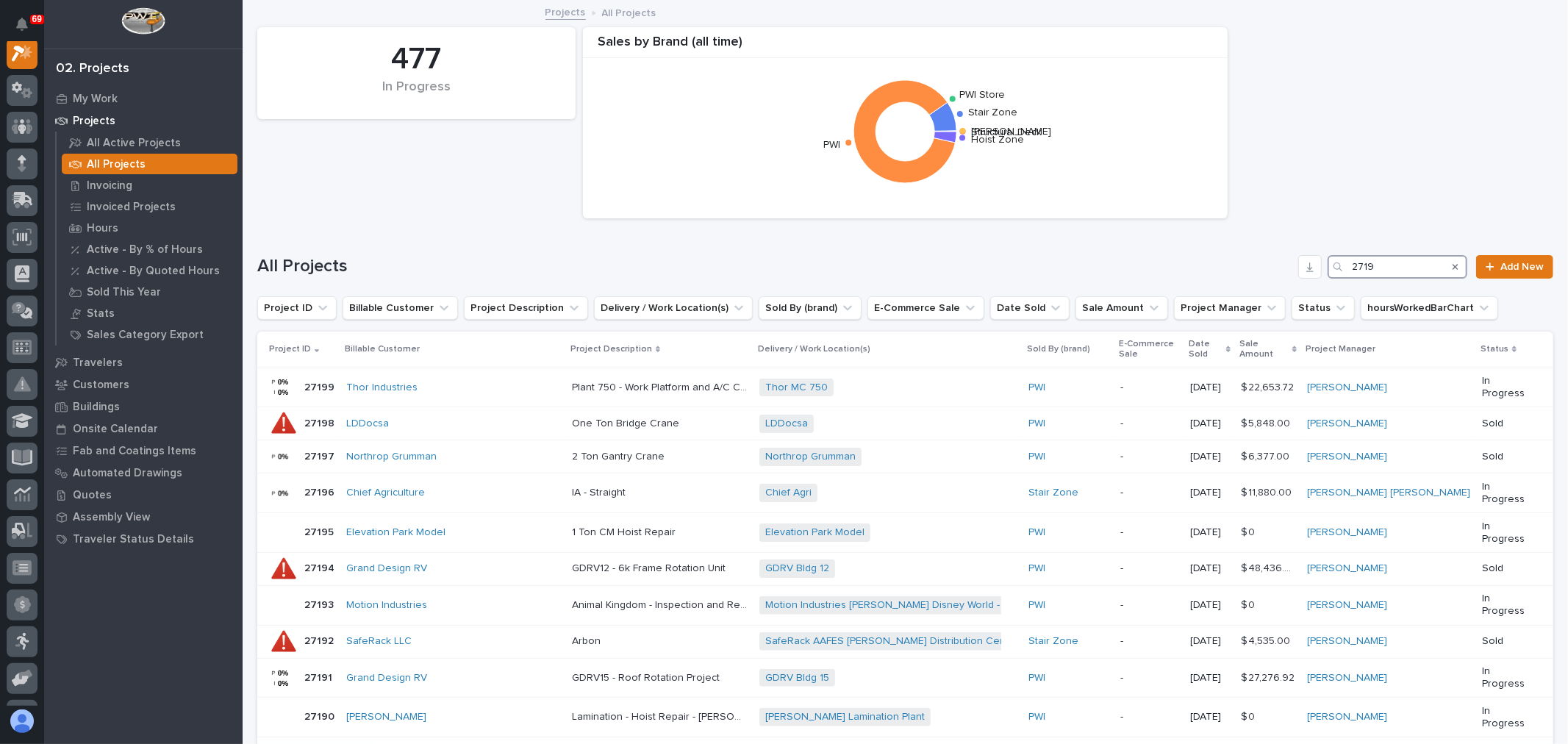
scroll to position [37, 0]
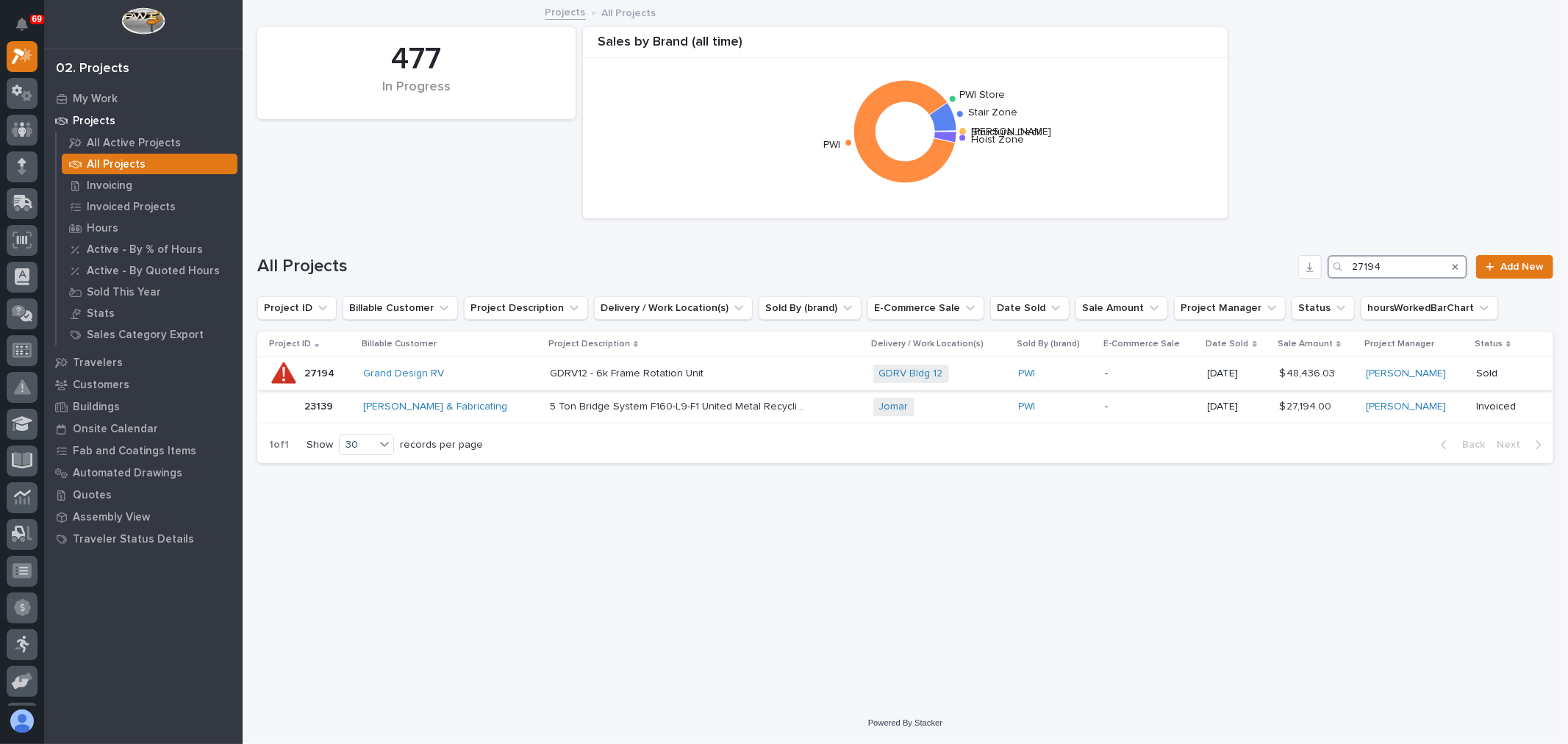
type input "27194"
click at [765, 377] on p at bounding box center [678, 373] width 257 height 12
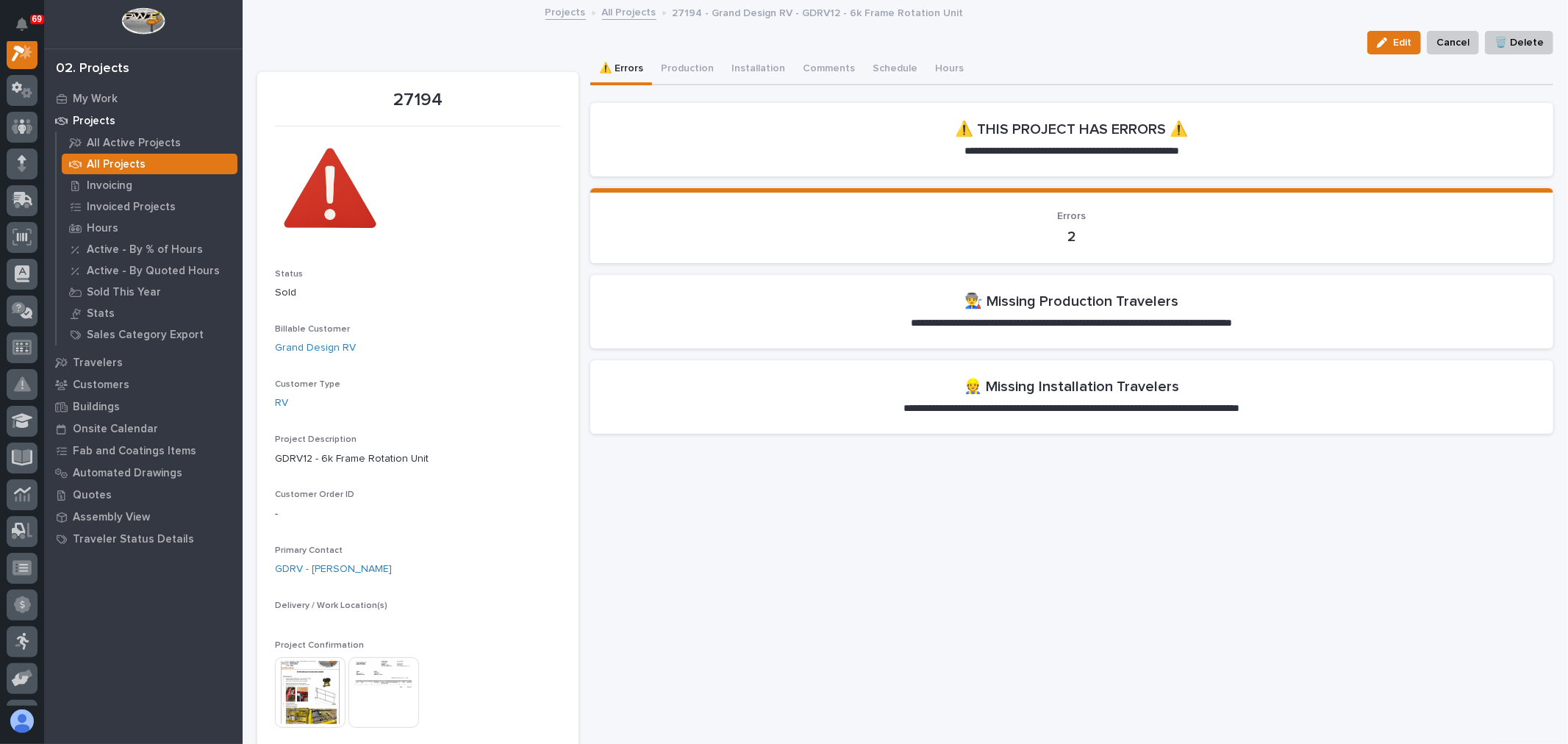
scroll to position [37, 0]
click at [688, 65] on button "Production" at bounding box center [687, 70] width 71 height 31
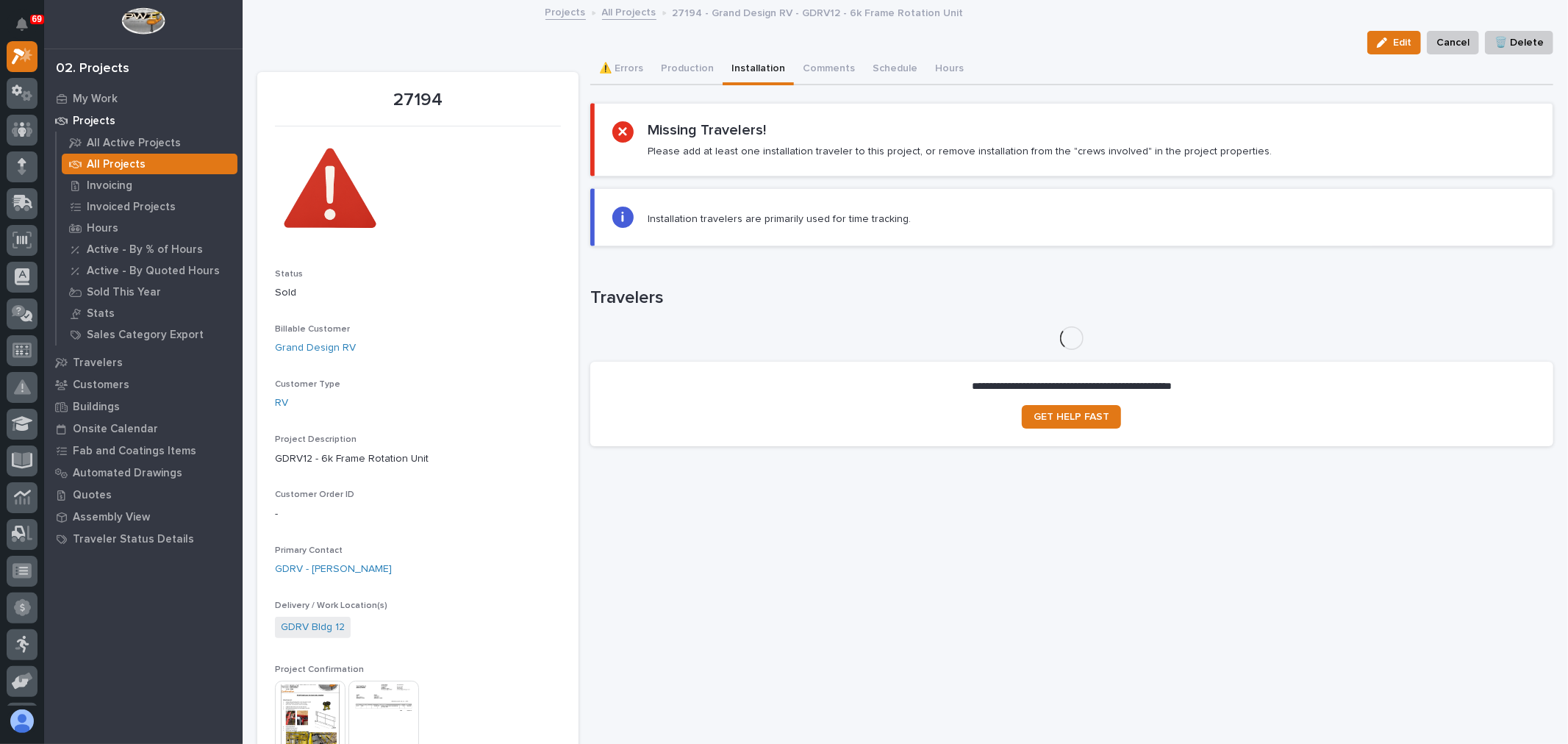
click at [761, 71] on button "Installation" at bounding box center [758, 70] width 71 height 31
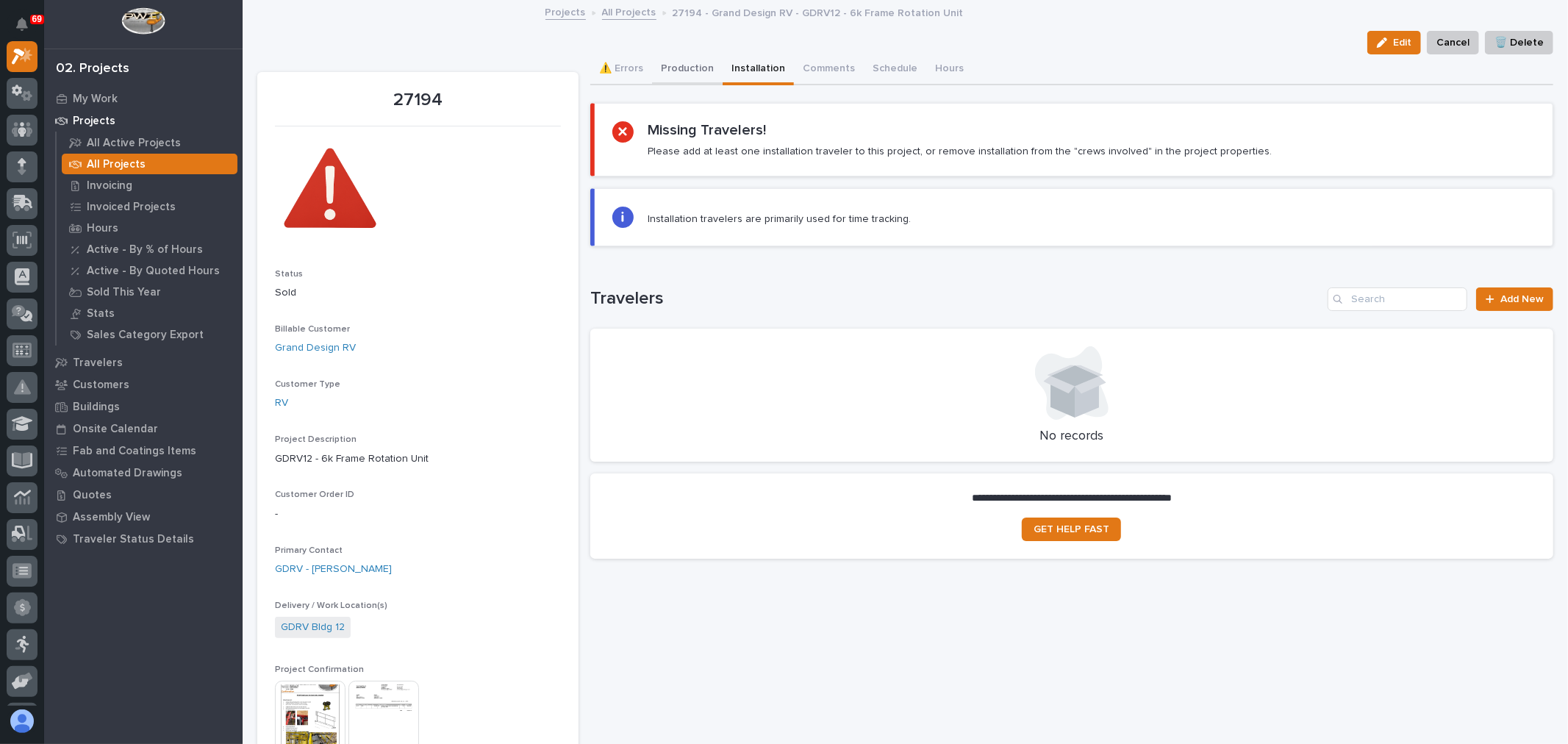
click at [681, 70] on button "Production" at bounding box center [687, 70] width 71 height 31
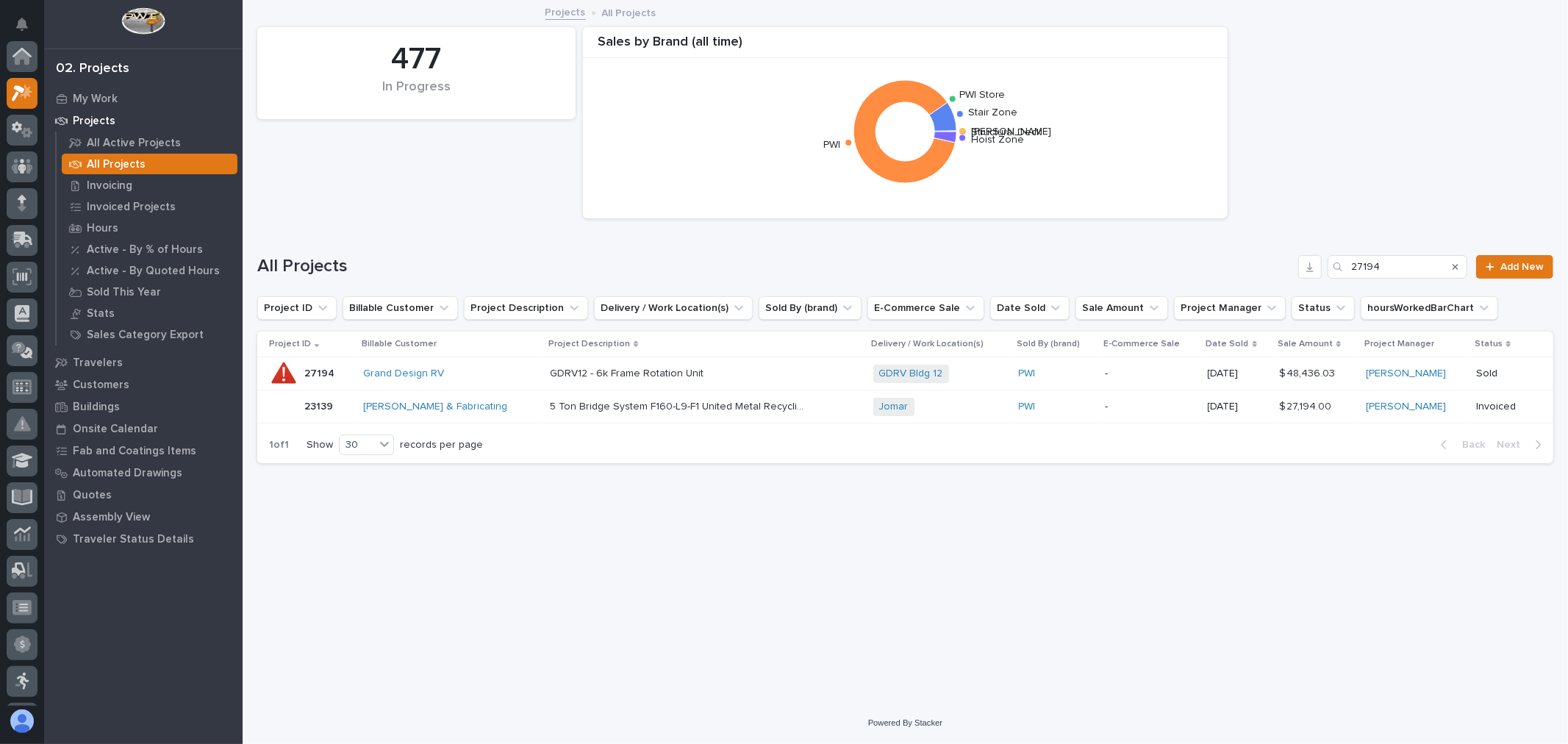
scroll to position [40, 0]
click at [1385, 266] on input "27194" at bounding box center [1398, 266] width 140 height 24
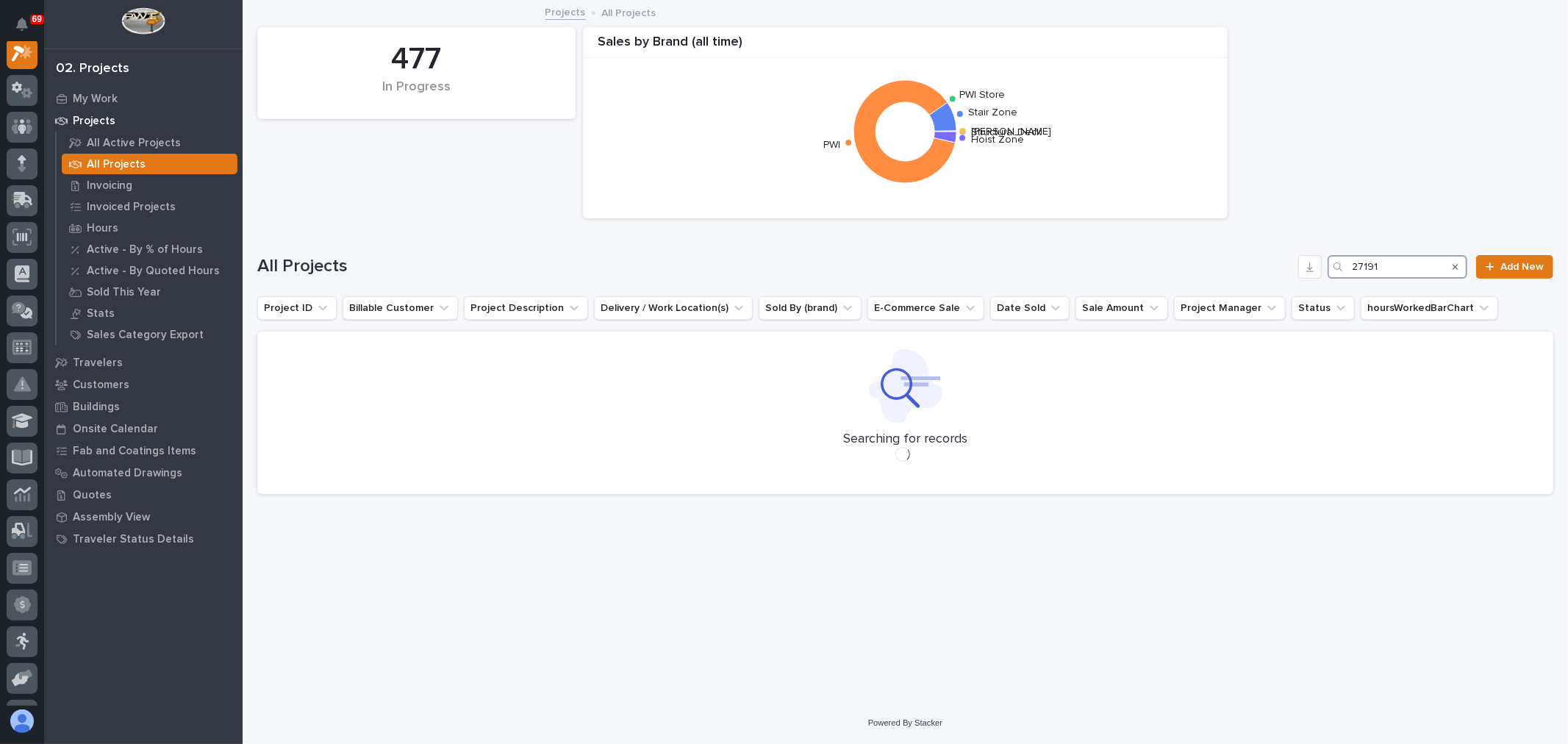
scroll to position [37, 0]
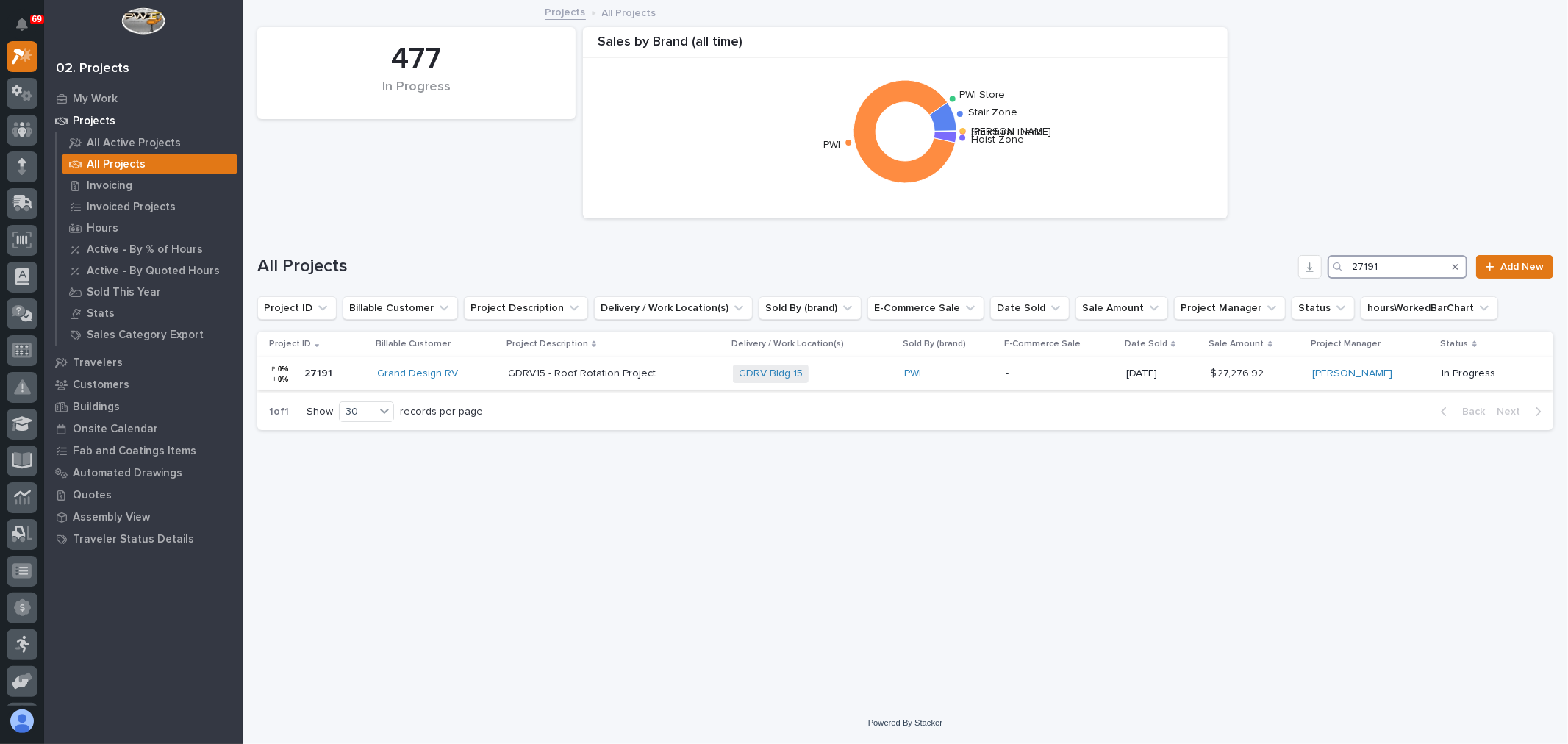
type input "27191"
click at [695, 380] on div "GDRV15 - Roof Rotation Project GDRV15 - Roof Rotation Project" at bounding box center [614, 374] width 213 height 24
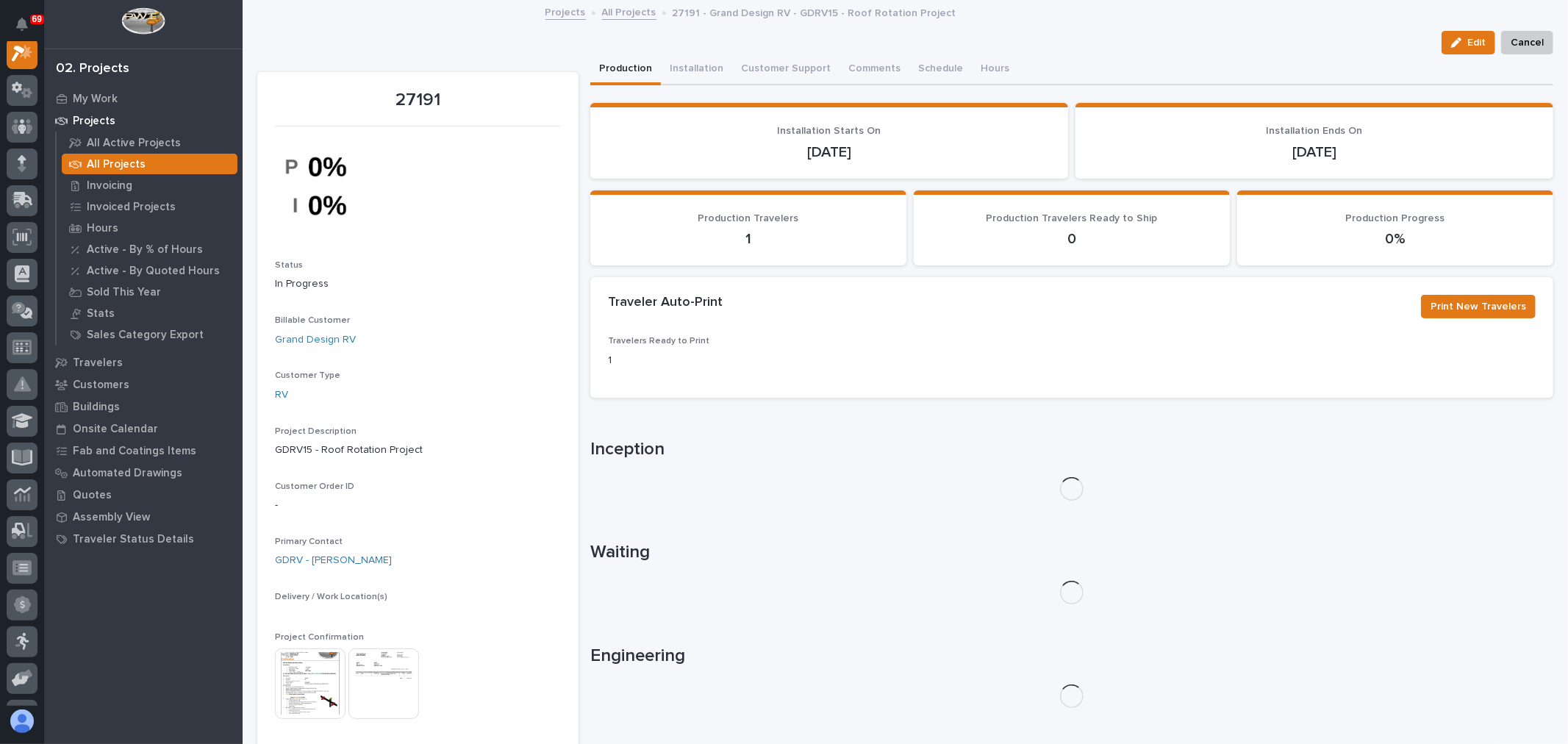
scroll to position [37, 0]
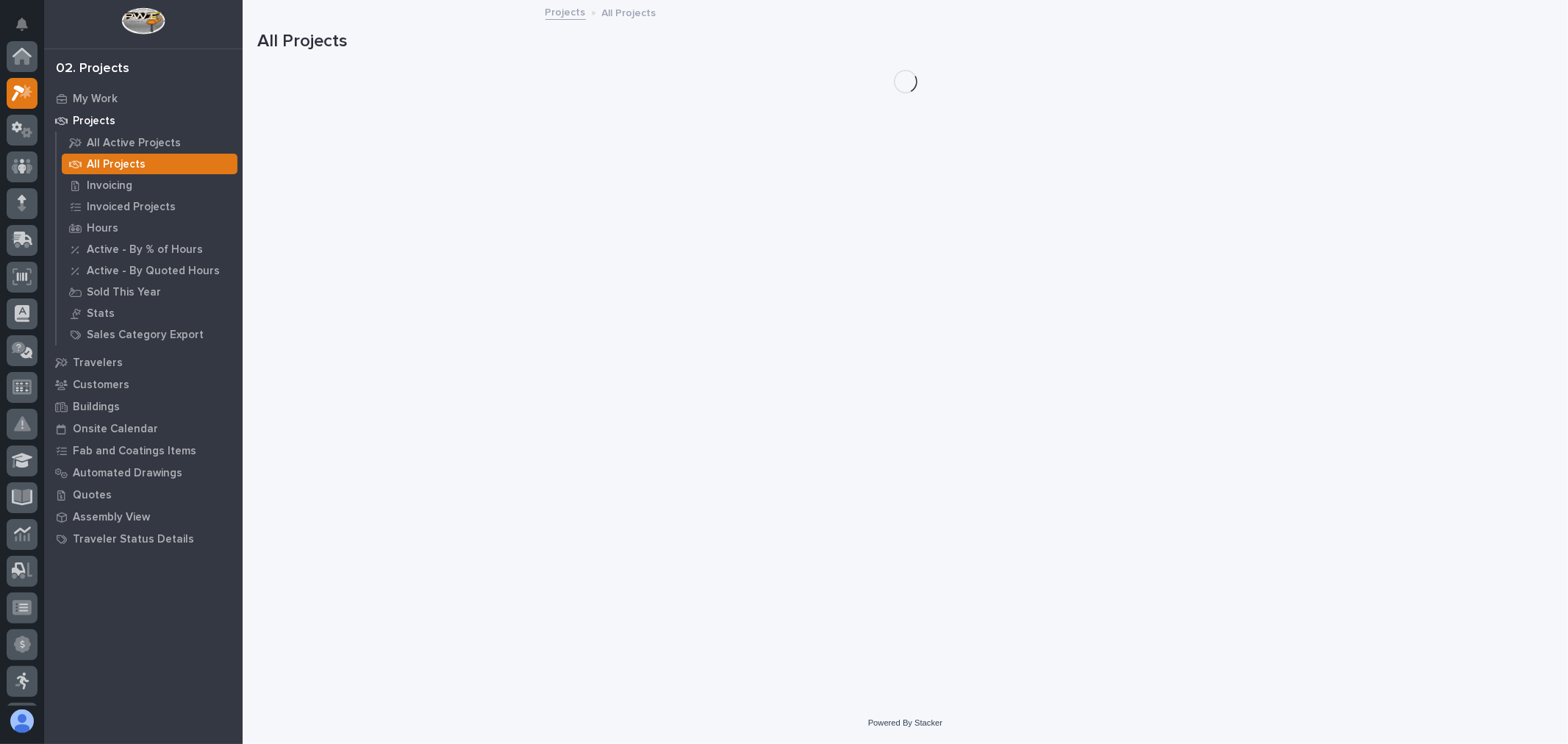
scroll to position [40, 0]
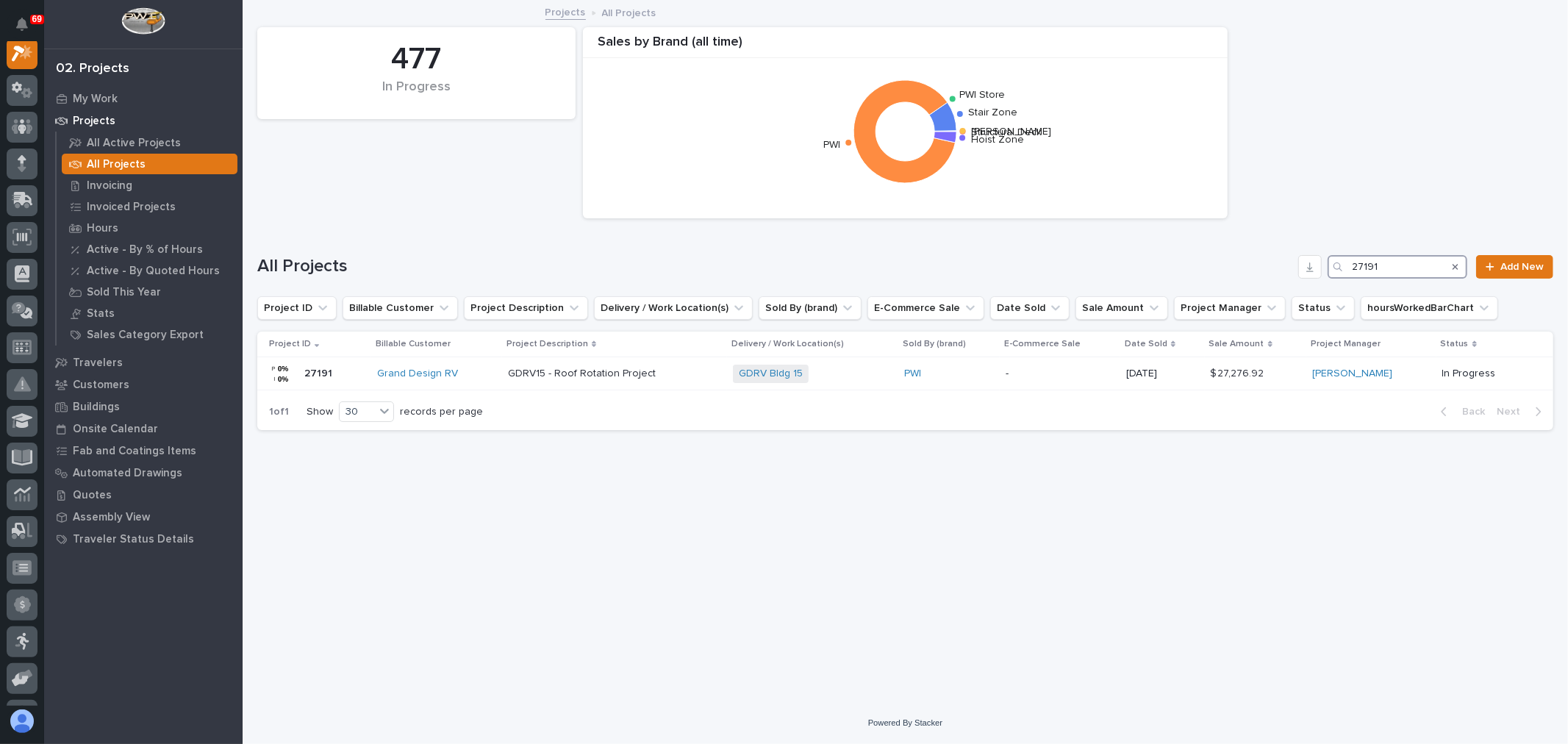
click at [1432, 265] on input "27191" at bounding box center [1398, 266] width 140 height 24
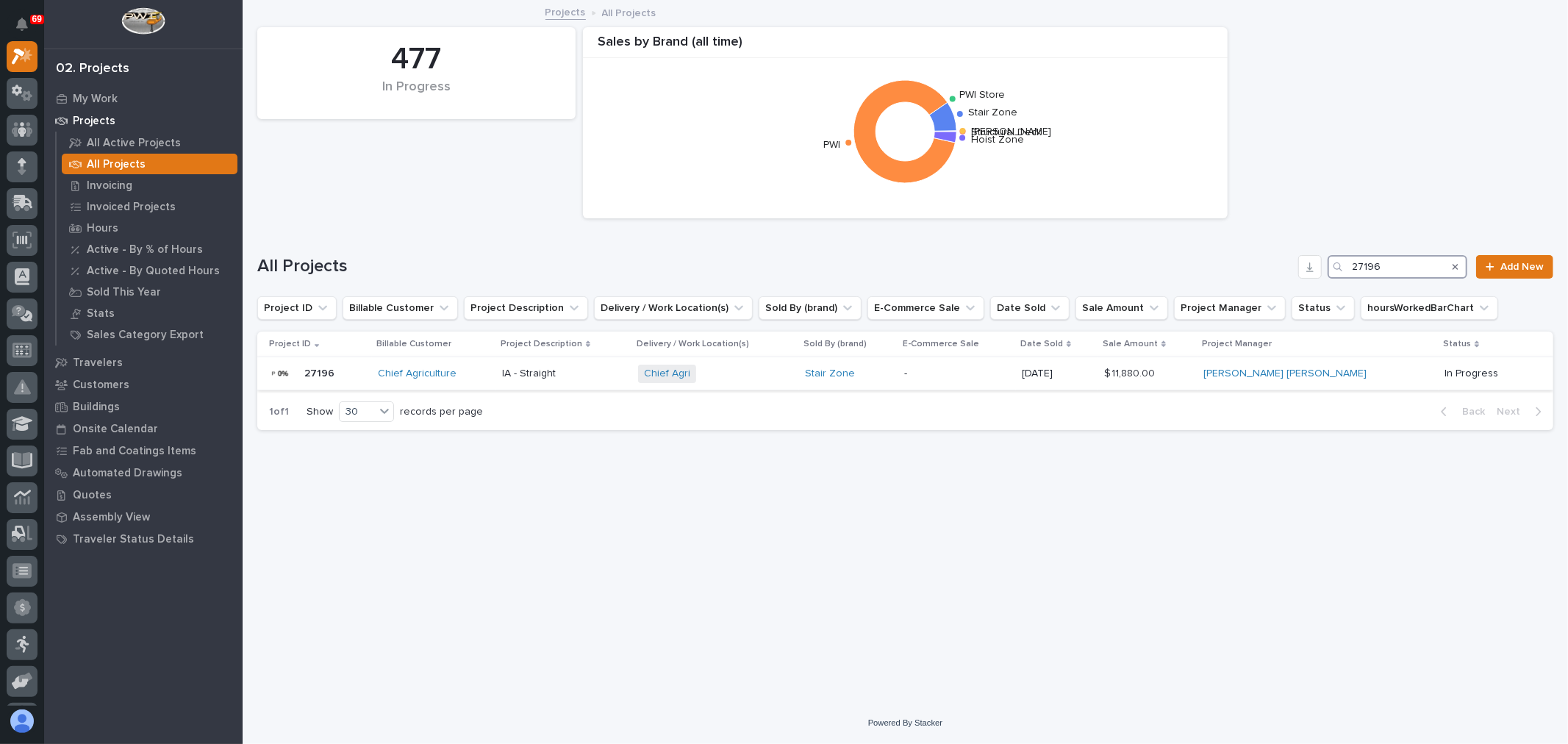
type input "27196"
click at [1010, 378] on p "-" at bounding box center [957, 373] width 106 height 12
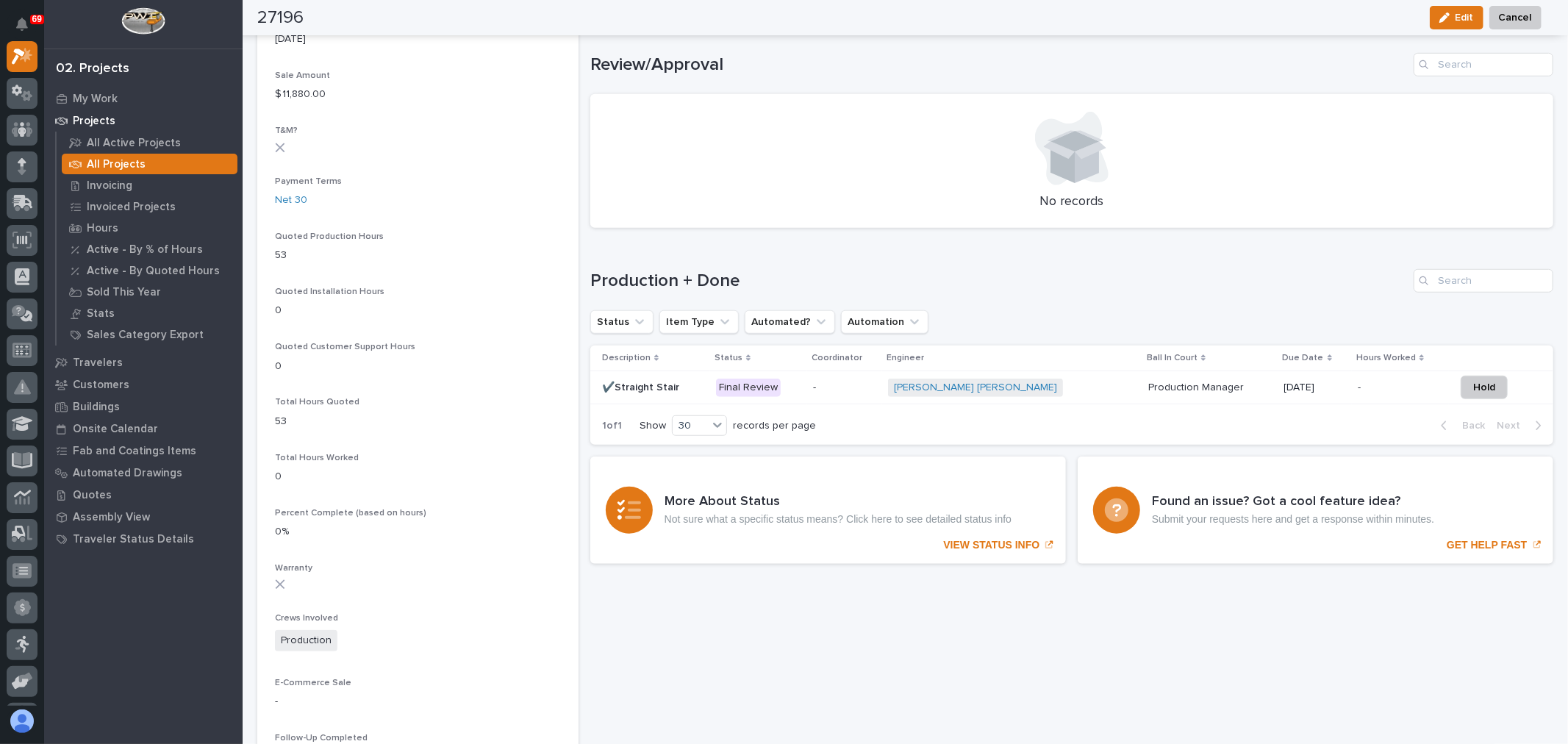
scroll to position [898, 0]
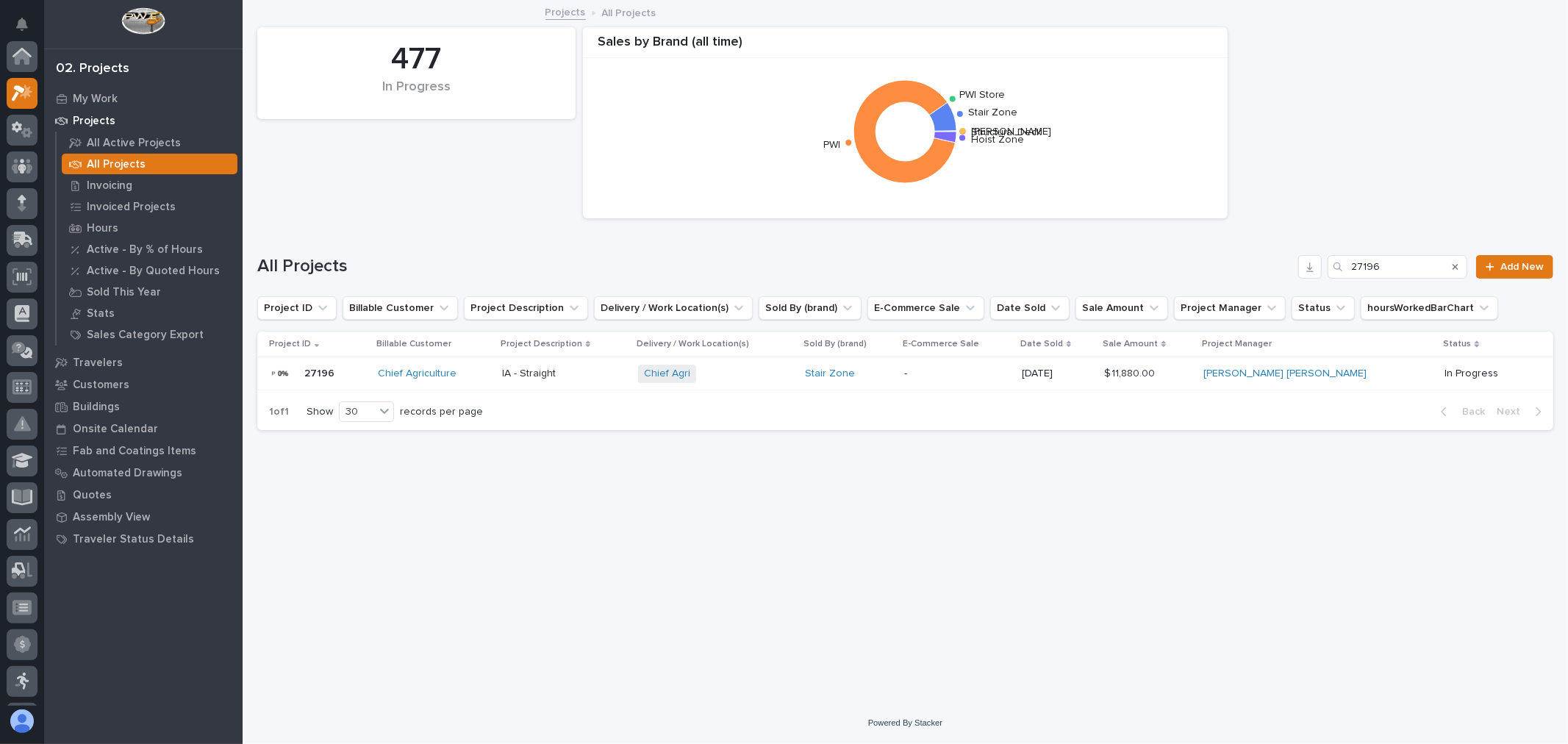
scroll to position [40, 0]
click at [1412, 261] on input "27196" at bounding box center [1398, 266] width 140 height 24
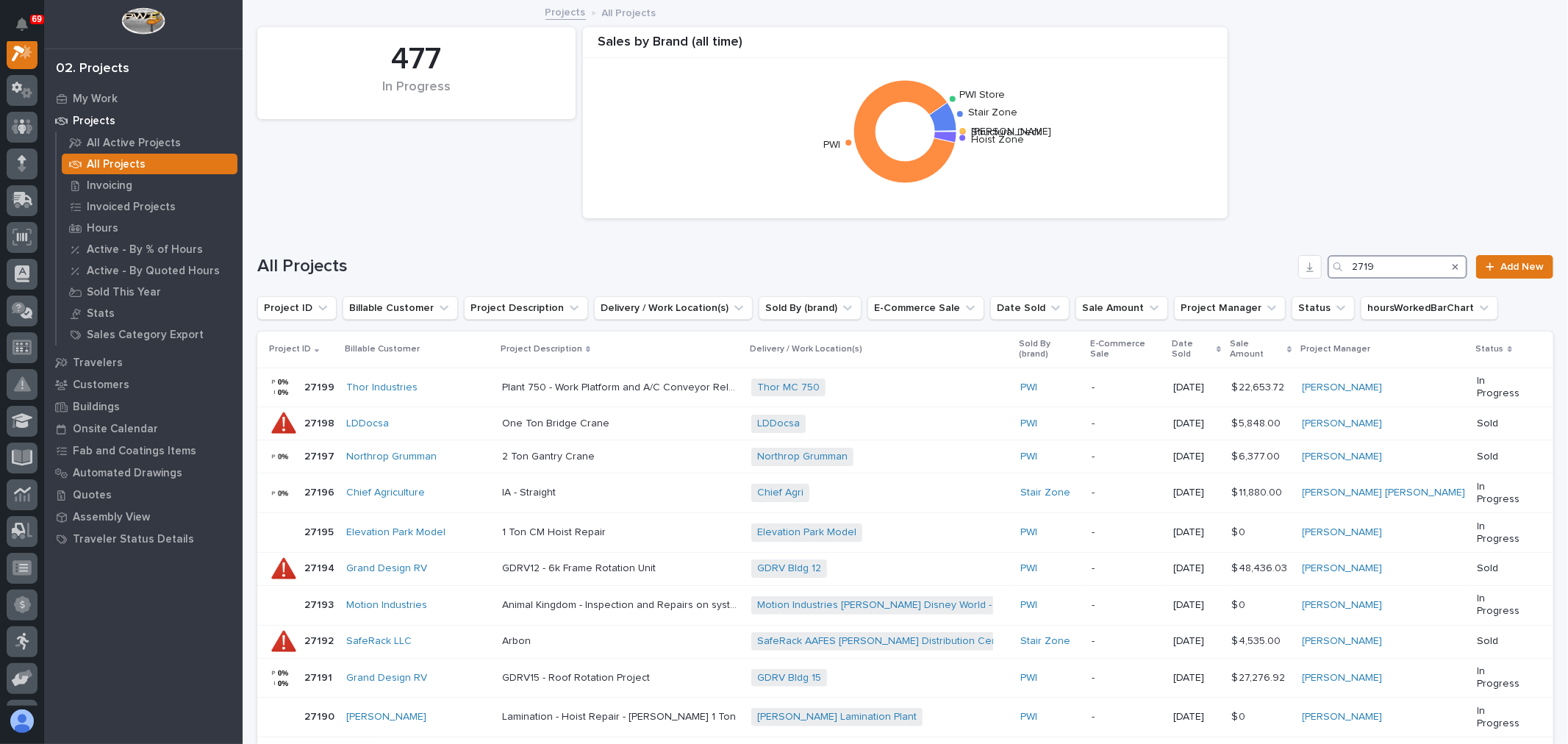
scroll to position [37, 0]
type input "27196"
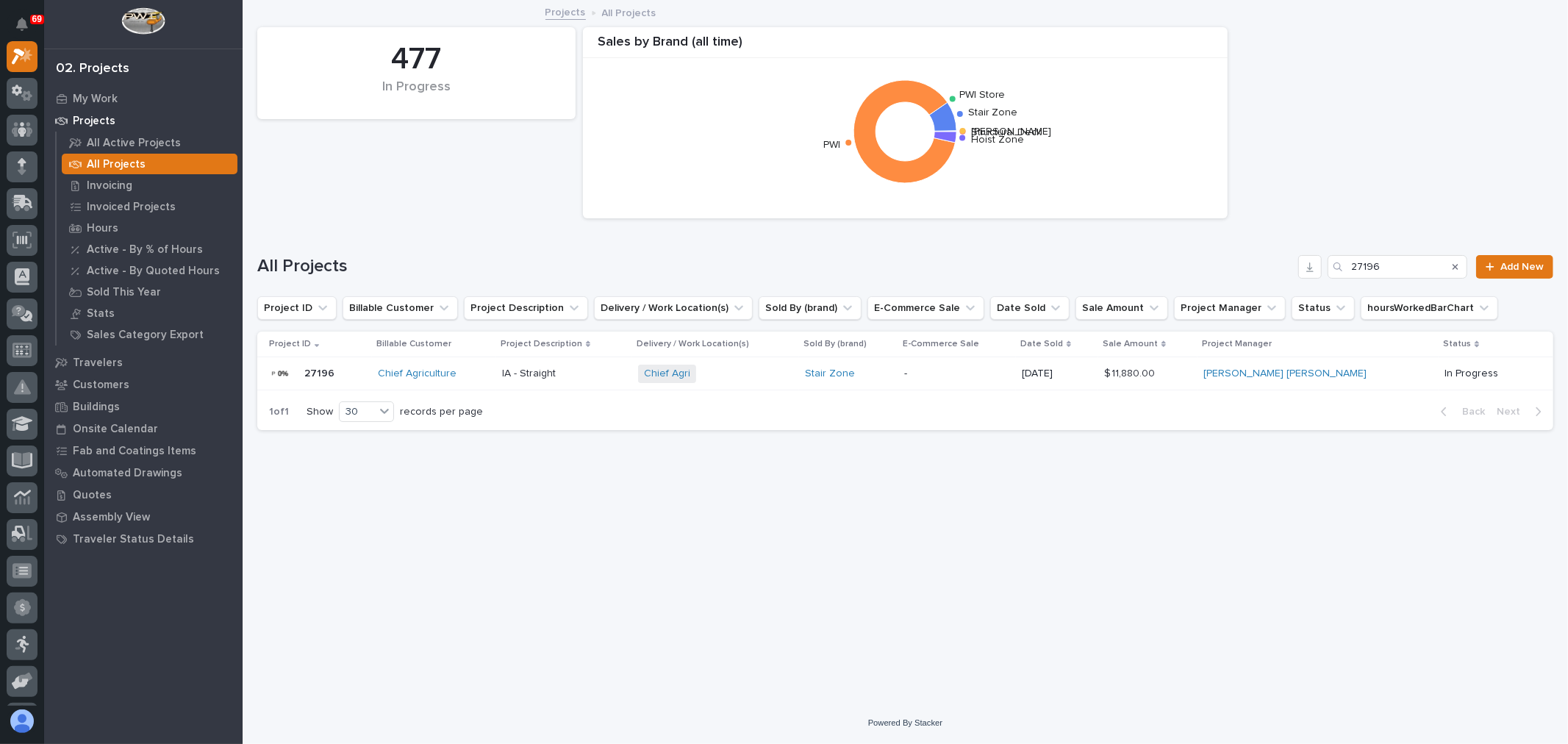
click at [1010, 372] on p "-" at bounding box center [957, 373] width 106 height 12
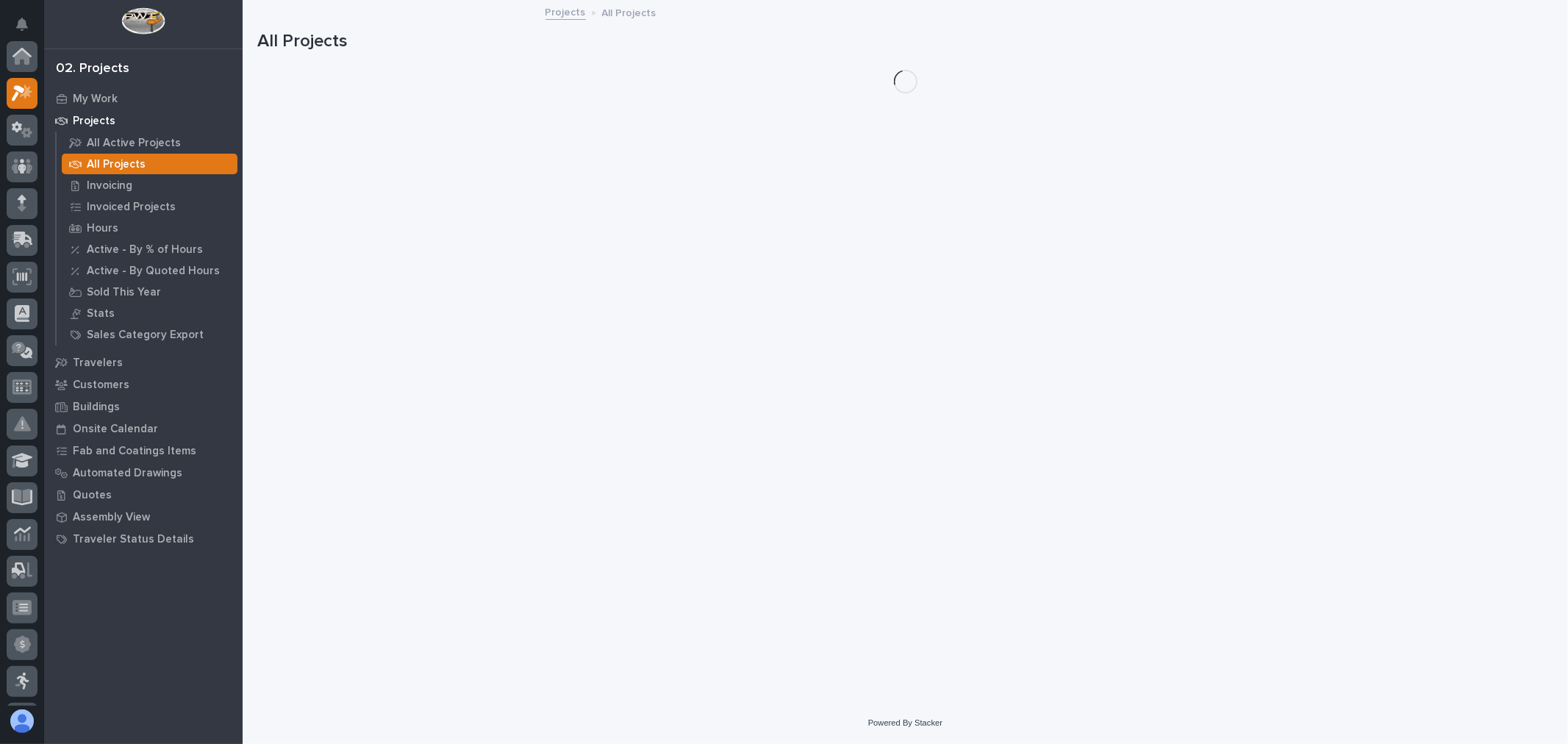
scroll to position [40, 0]
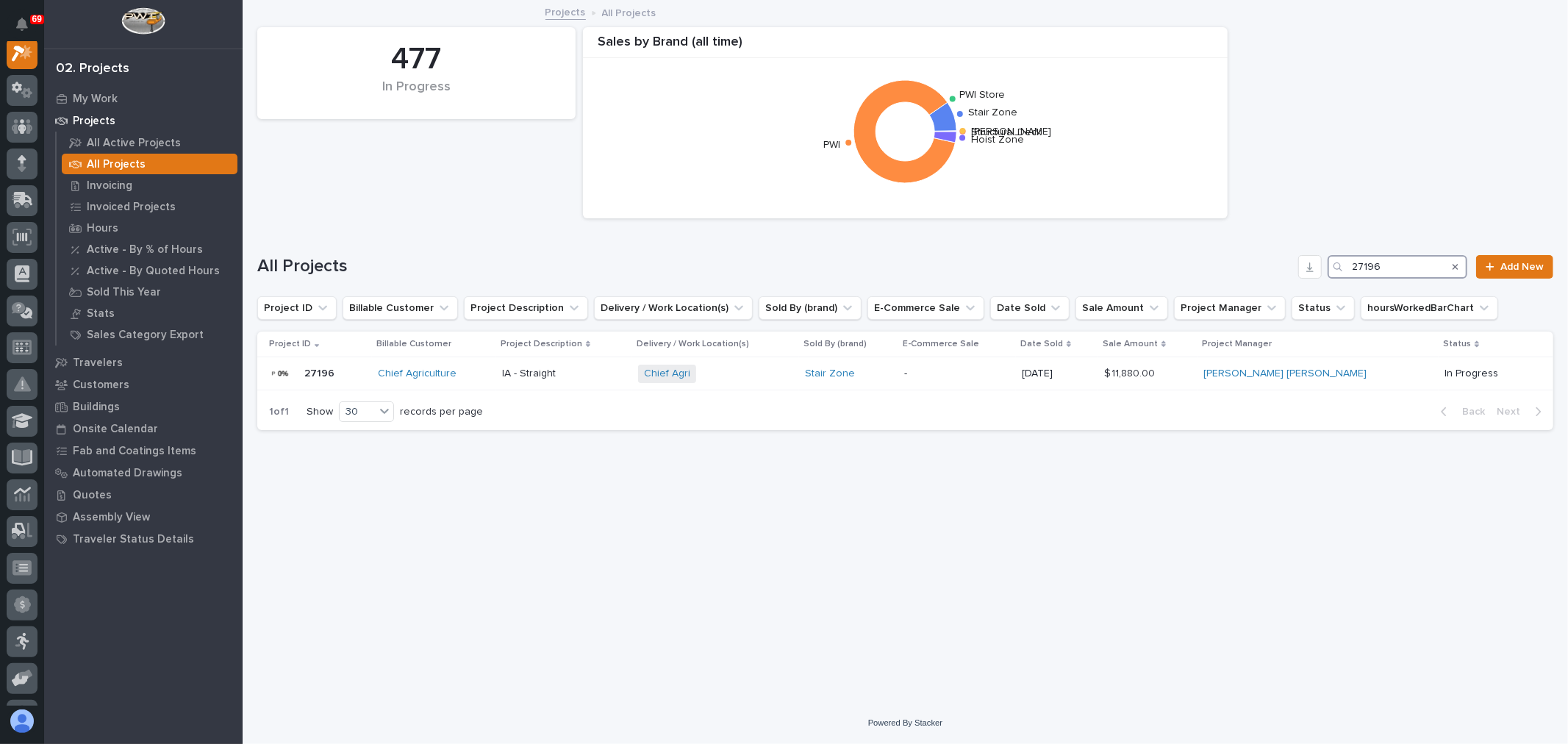
click at [1361, 255] on input "27196" at bounding box center [1398, 266] width 140 height 24
click at [1394, 260] on input "27196" at bounding box center [1398, 266] width 140 height 24
type input "27180"
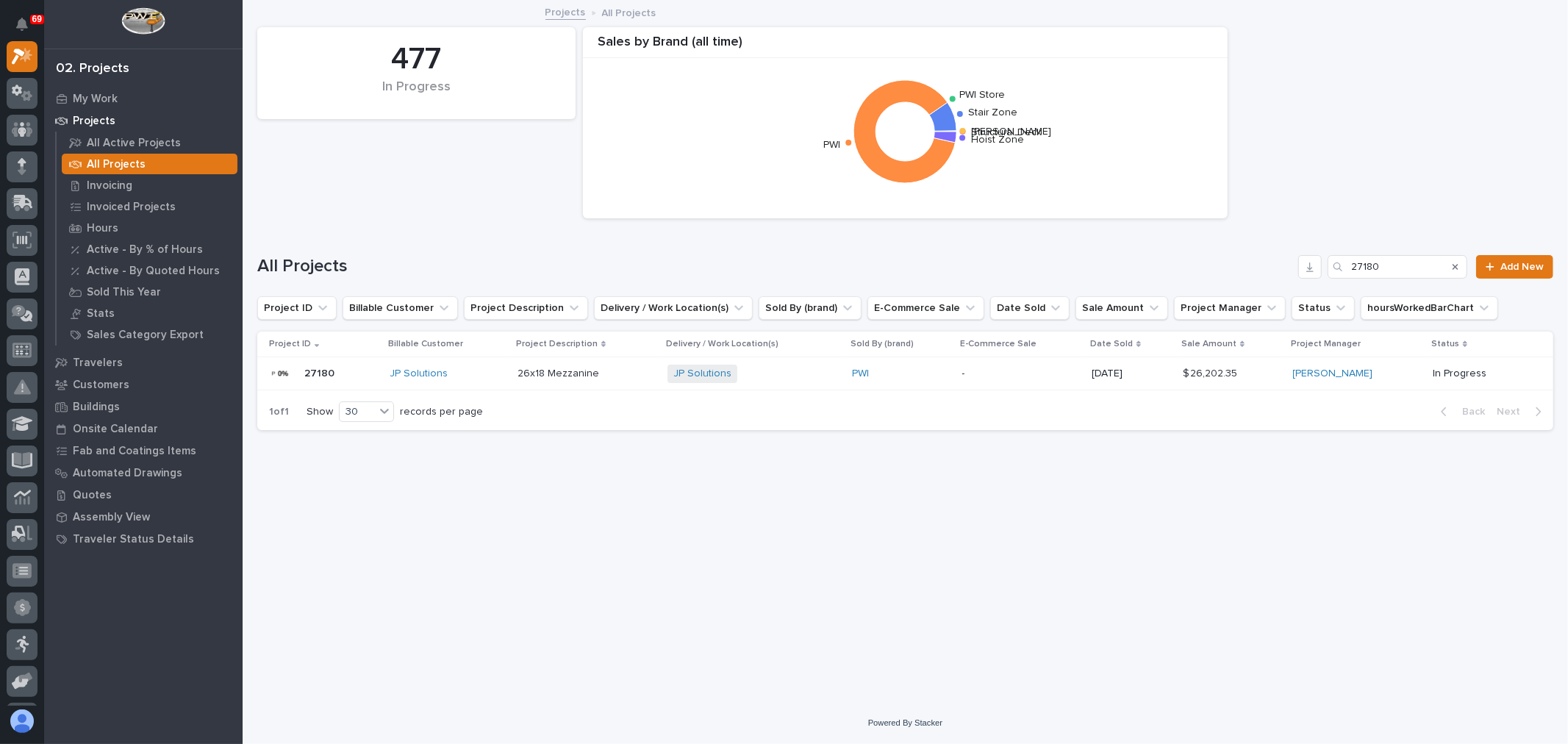
click at [997, 376] on p "-" at bounding box center [1022, 373] width 118 height 12
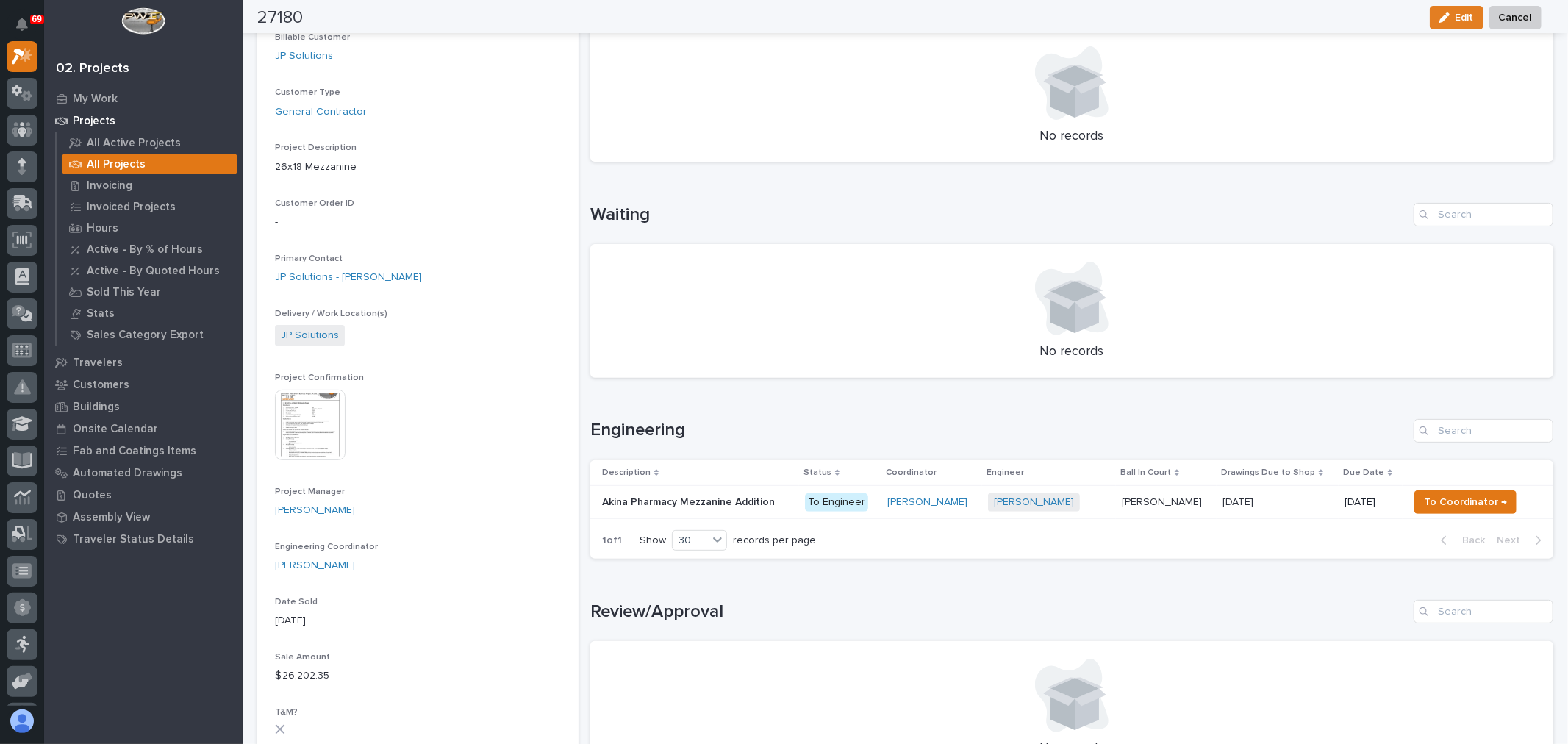
scroll to position [245, 0]
